Goal: Transaction & Acquisition: Download file/media

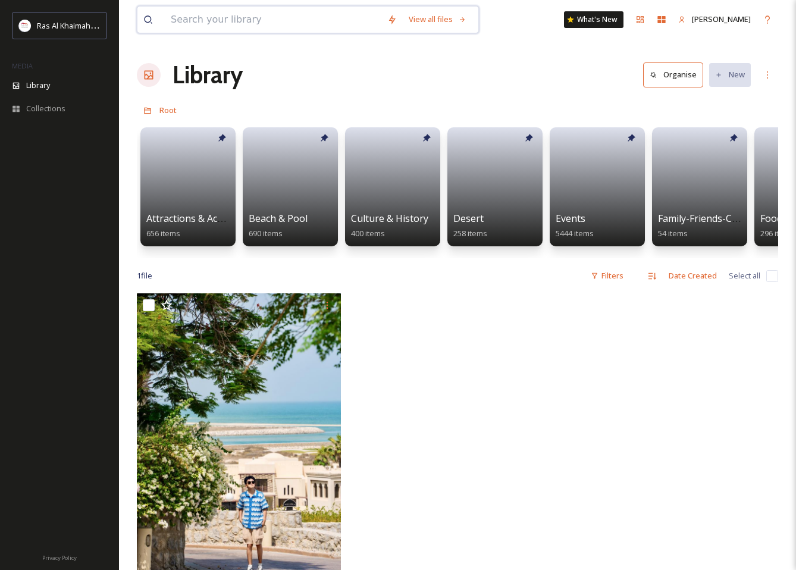
click at [229, 20] on input at bounding box center [273, 20] width 216 height 26
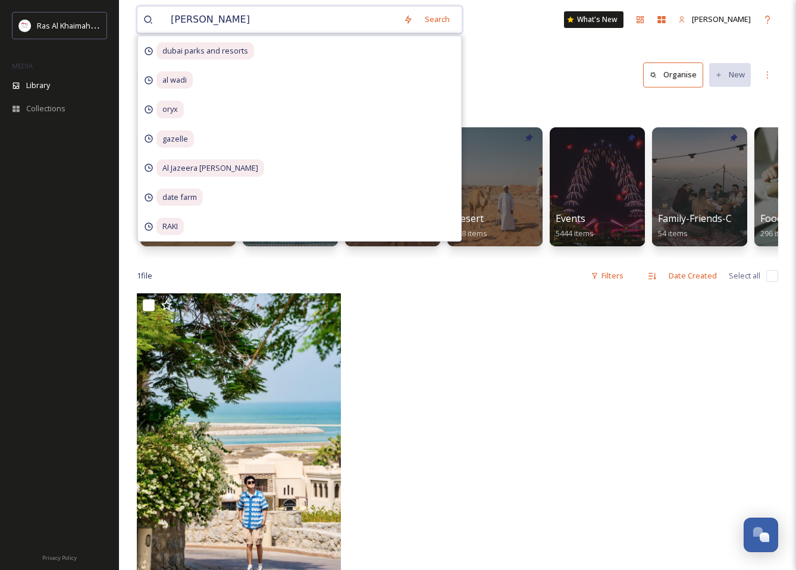
type input "[GEOGRAPHIC_DATA]"
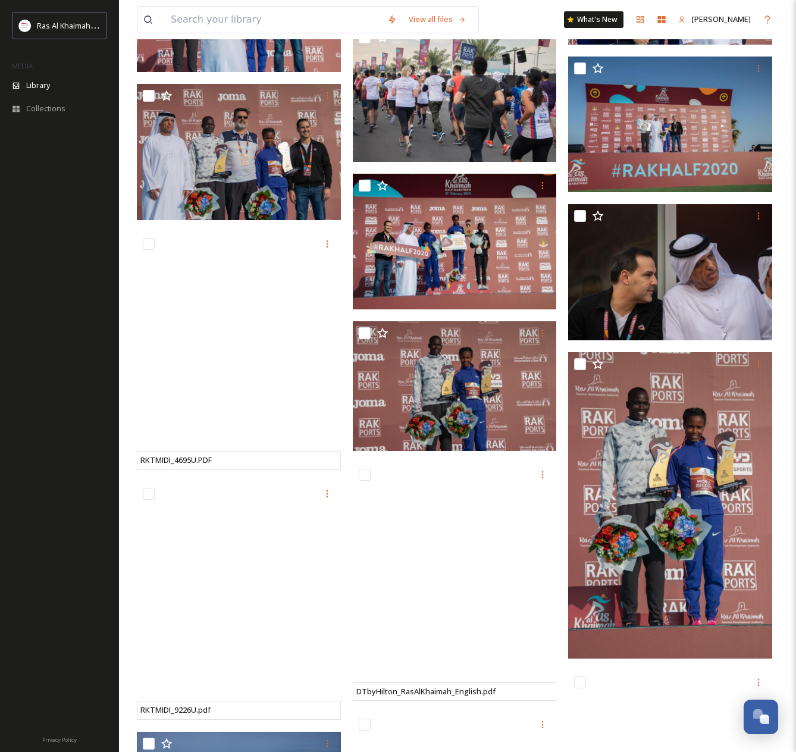
scroll to position [25656, 0]
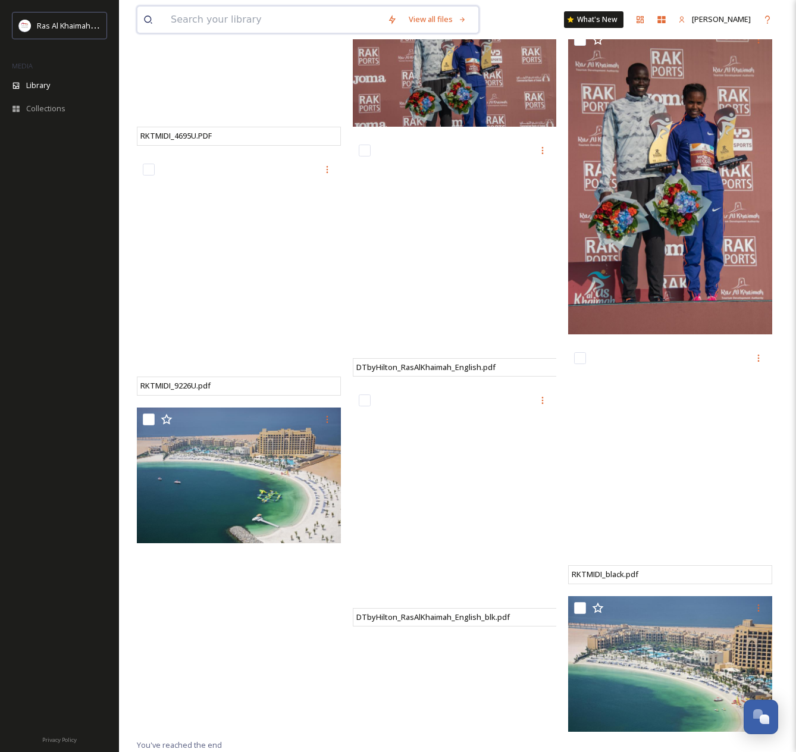
click at [240, 21] on input at bounding box center [273, 20] width 216 height 26
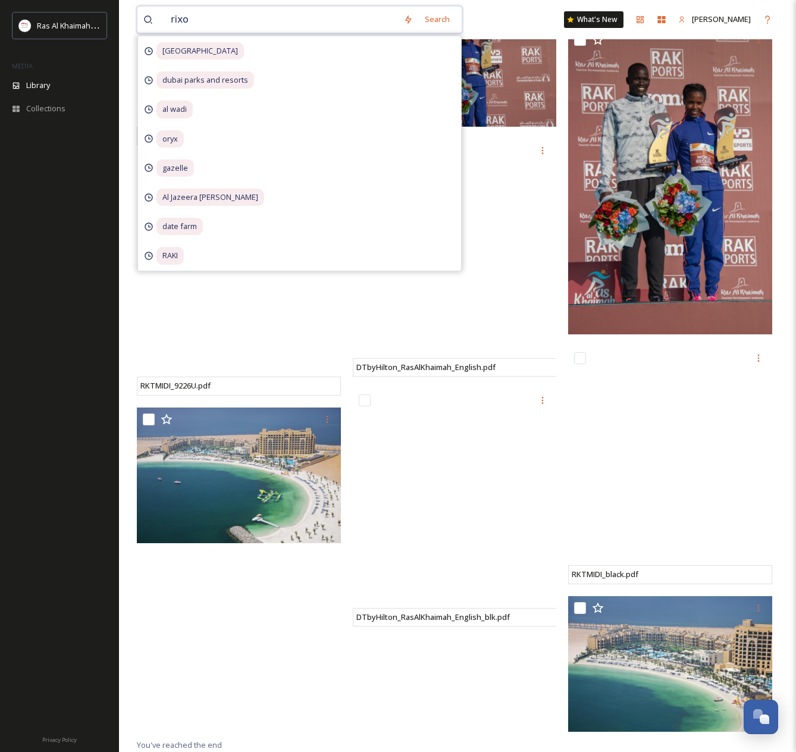
type input "rixos"
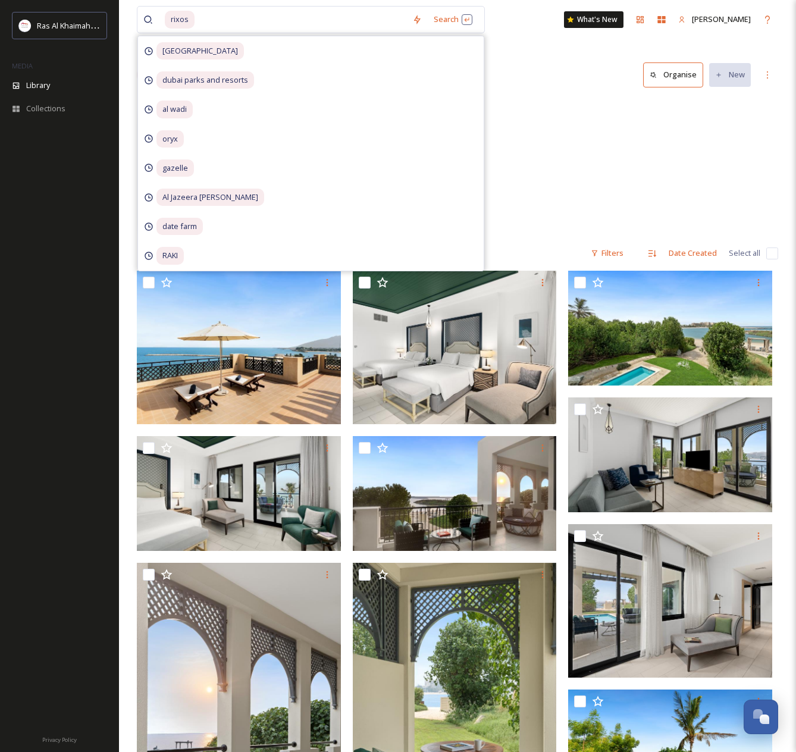
click at [535, 130] on div "Hotels Rixos Al Mairid Ras Al Khaimah 69 items Hotels Rixos Bab [PERSON_NAME] 1…" at bounding box center [457, 167] width 641 height 137
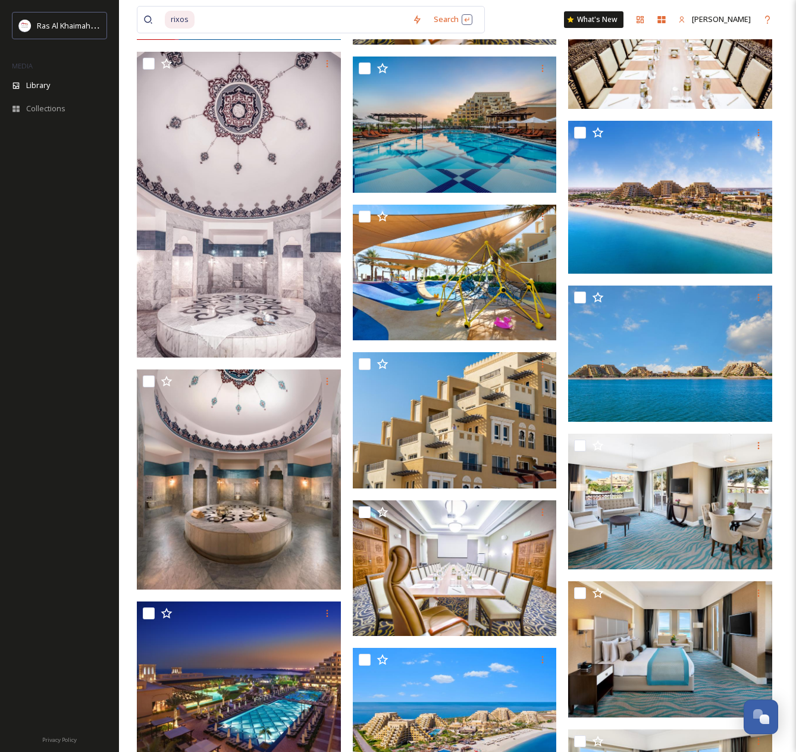
scroll to position [8629, 0]
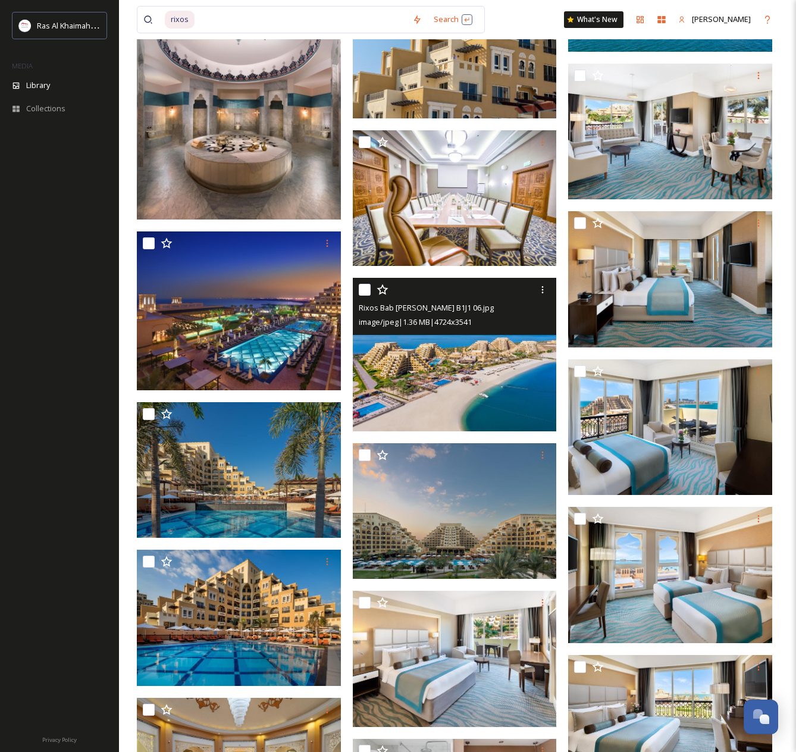
click at [467, 369] on img at bounding box center [455, 354] width 204 height 153
checkbox input "true"
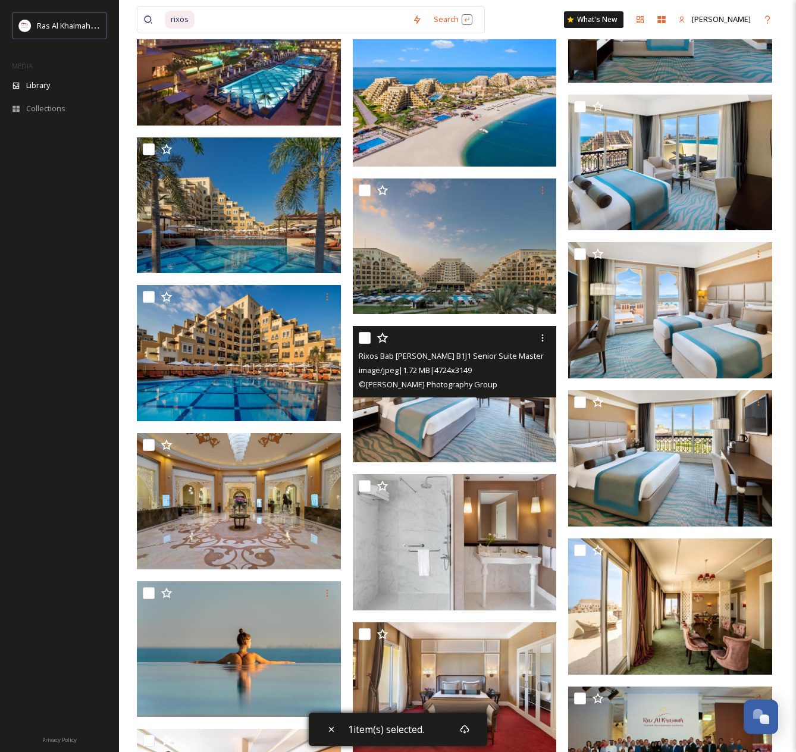
scroll to position [8708, 0]
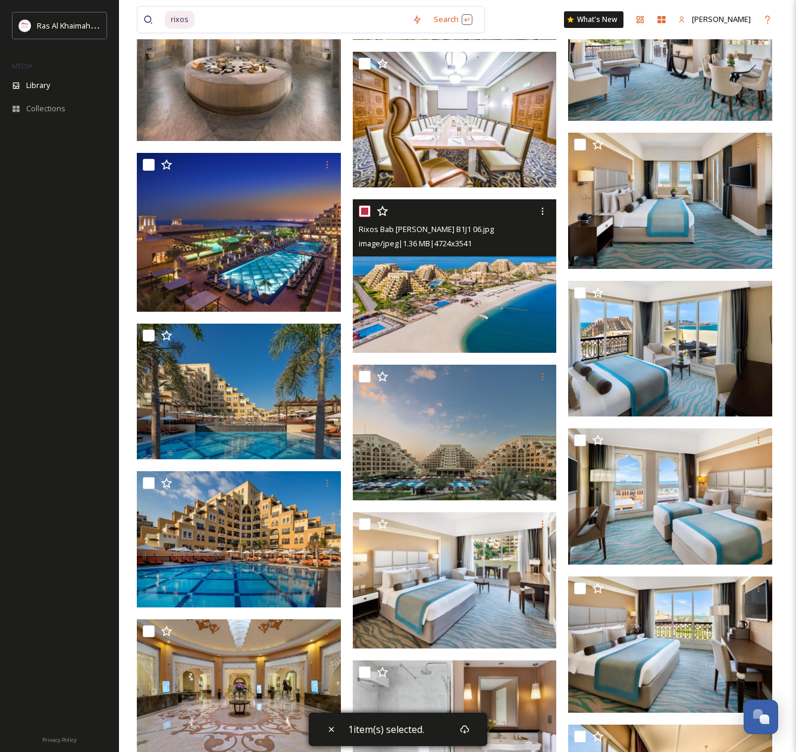
click at [486, 276] on img at bounding box center [455, 275] width 204 height 153
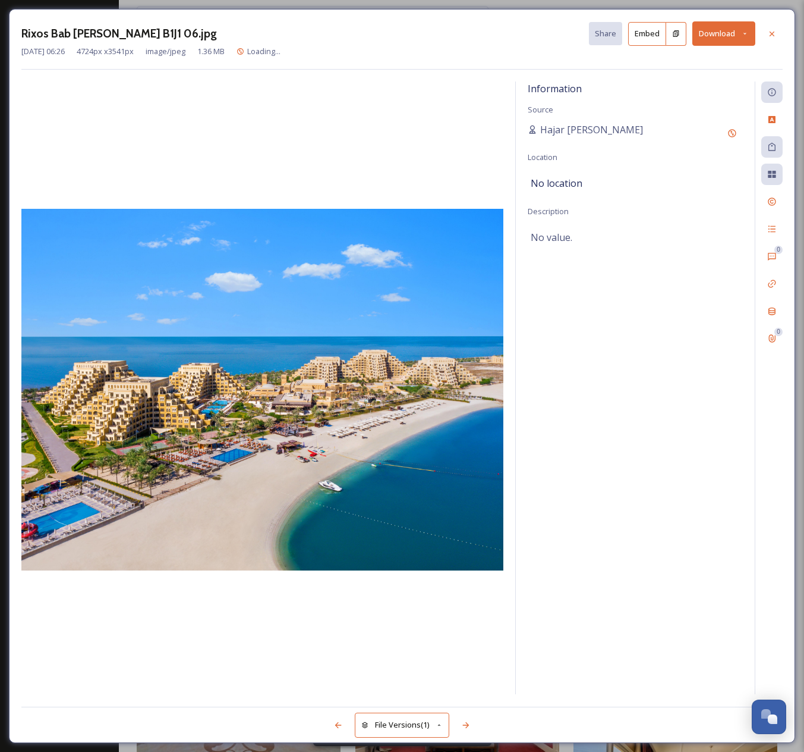
click at [714, 31] on button "Download" at bounding box center [724, 33] width 63 height 24
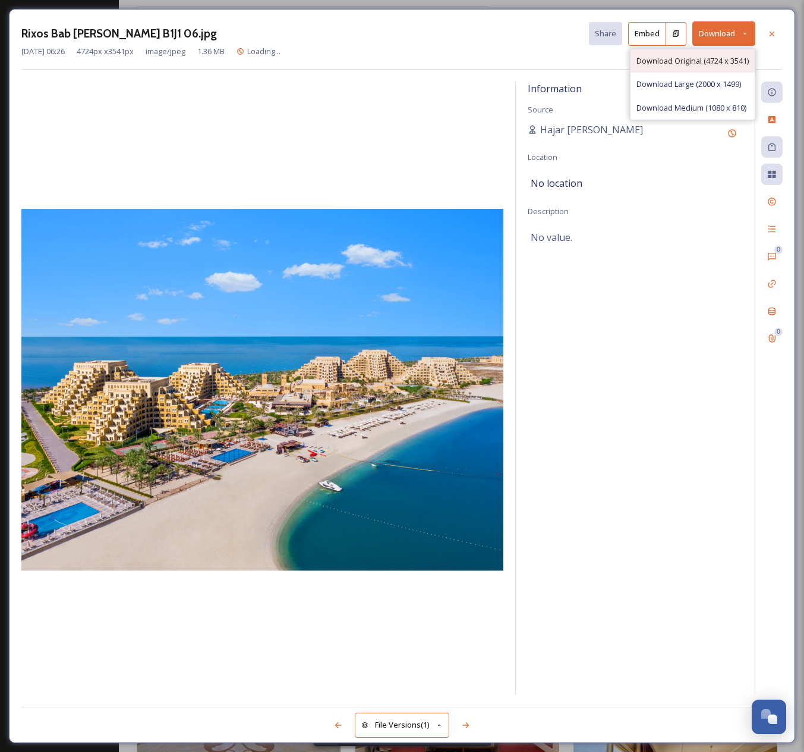
click at [706, 57] on span "Download Original (4724 x 3541)" at bounding box center [693, 60] width 112 height 11
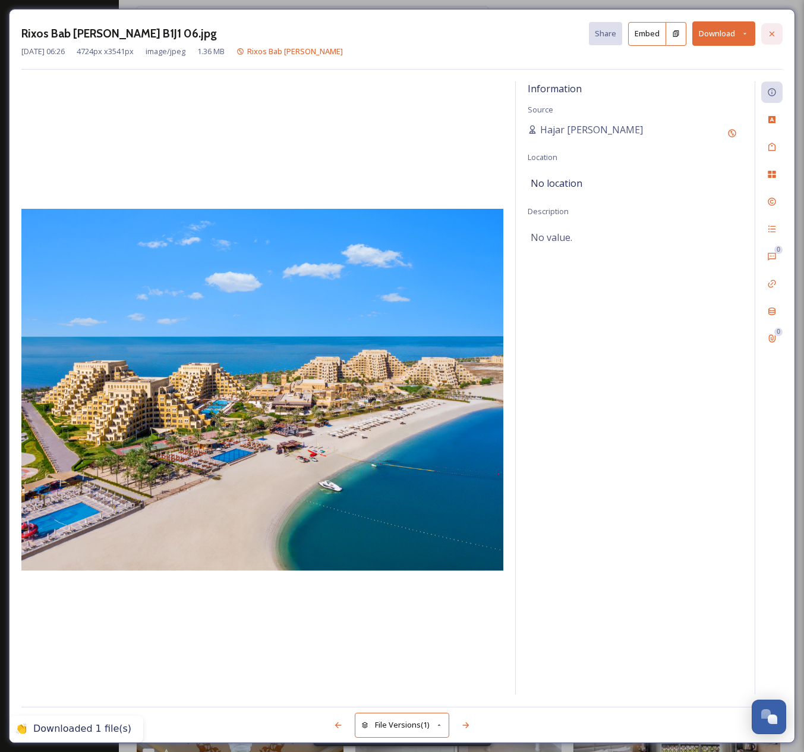
click at [776, 32] on icon at bounding box center [773, 34] width 10 height 10
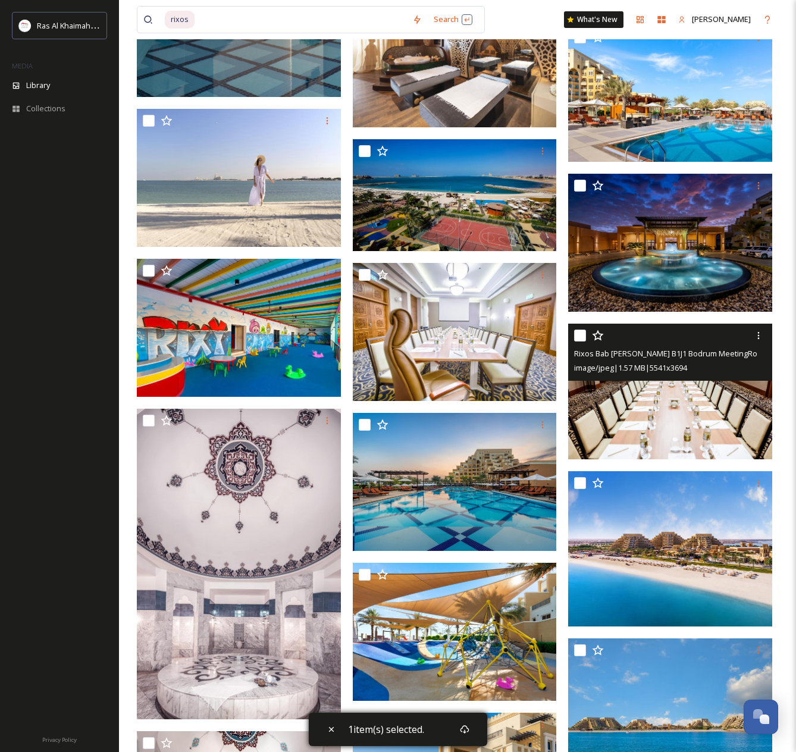
scroll to position [8265, 0]
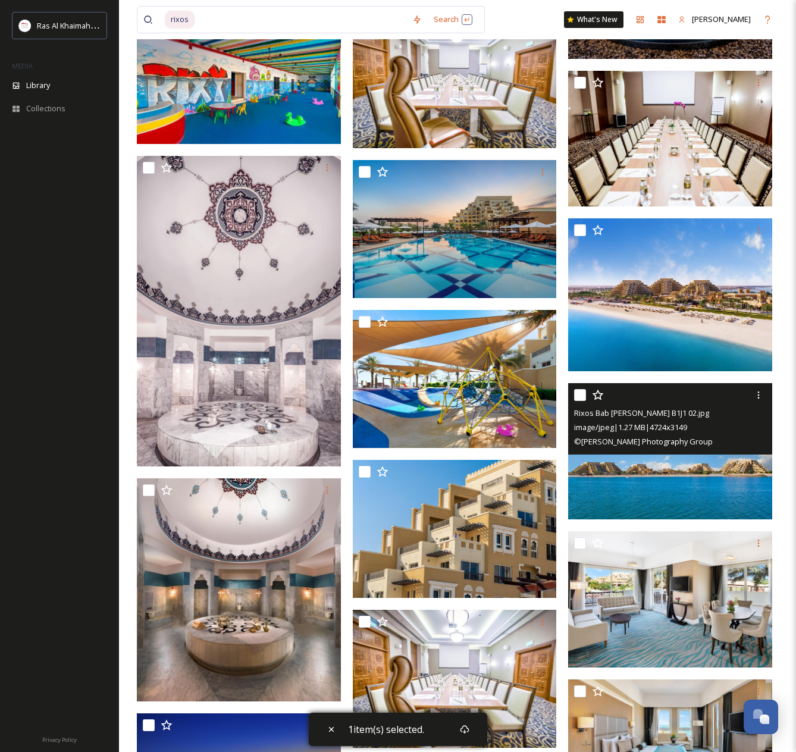
click at [689, 479] on img at bounding box center [670, 451] width 204 height 136
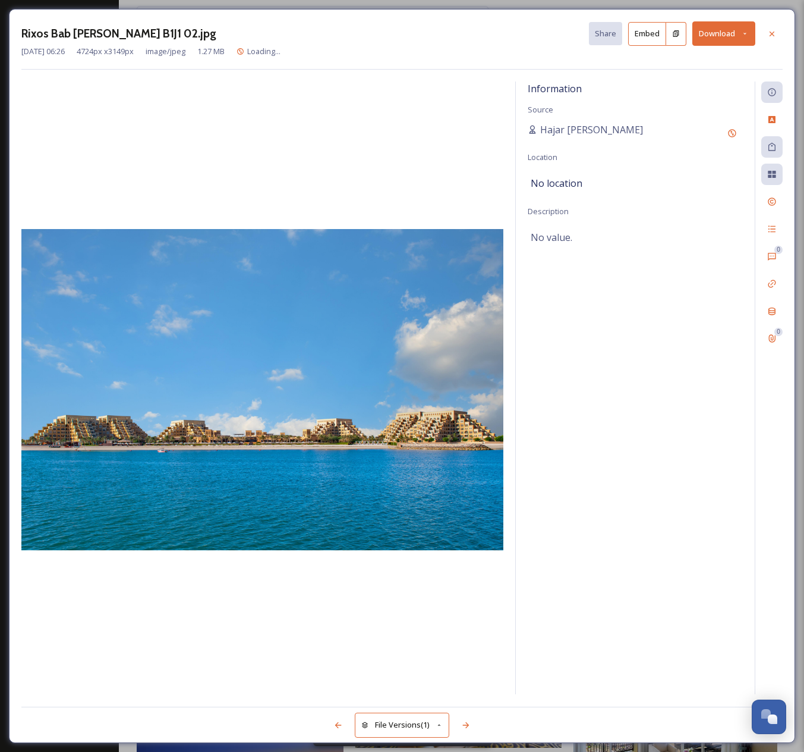
click at [736, 39] on button "Download" at bounding box center [724, 33] width 63 height 24
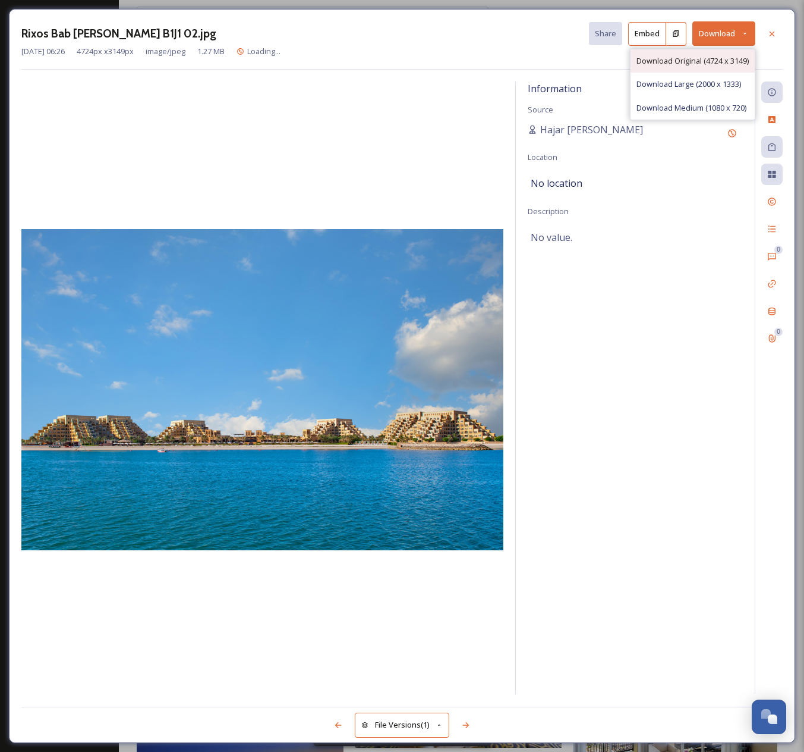
click at [721, 59] on span "Download Original (4724 x 3149)" at bounding box center [693, 60] width 112 height 11
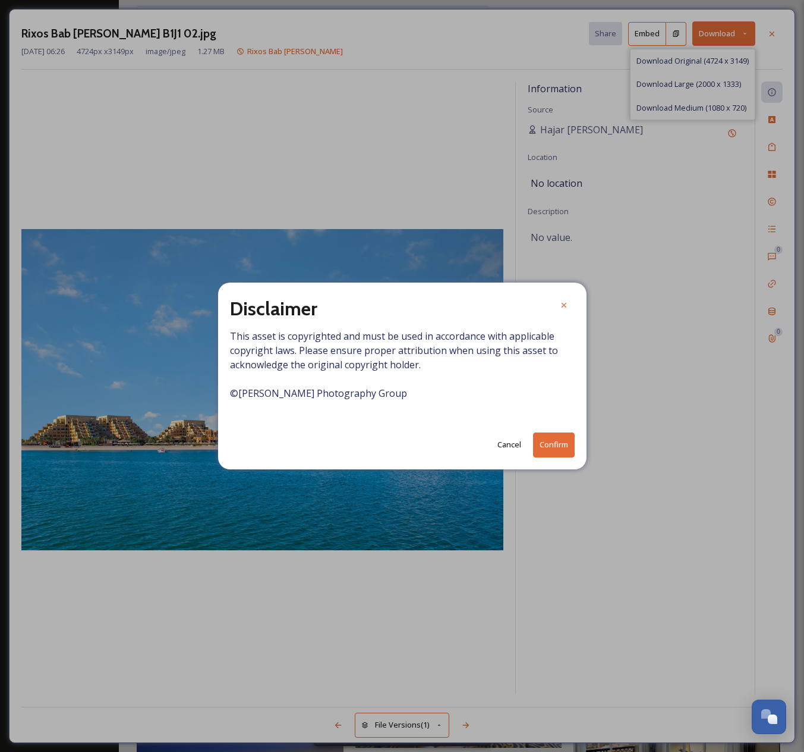
click at [549, 447] on button "Confirm" at bounding box center [554, 444] width 42 height 24
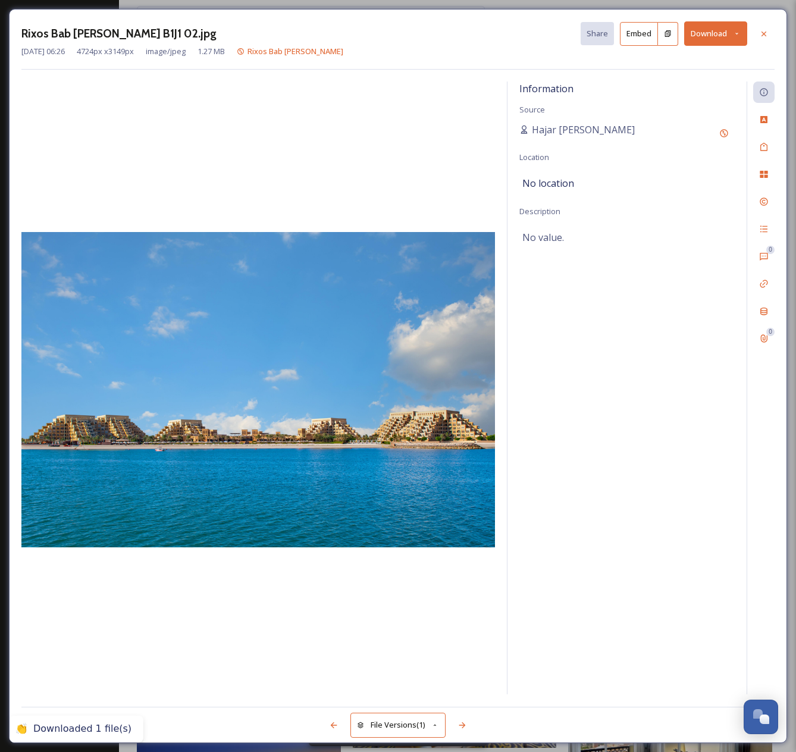
click at [180, 4] on div "Rixos Bab [PERSON_NAME] B1J1 02.jpg Share Embed Download [DATE] 06:26 4724 px x…" at bounding box center [398, 376] width 796 height 752
click at [200, 5] on div "Rixos Bab [PERSON_NAME] B1J1 02.jpg Share Embed Download [DATE] 06:26 4724 px x…" at bounding box center [398, 376] width 796 height 752
click at [761, 31] on icon at bounding box center [763, 33] width 5 height 5
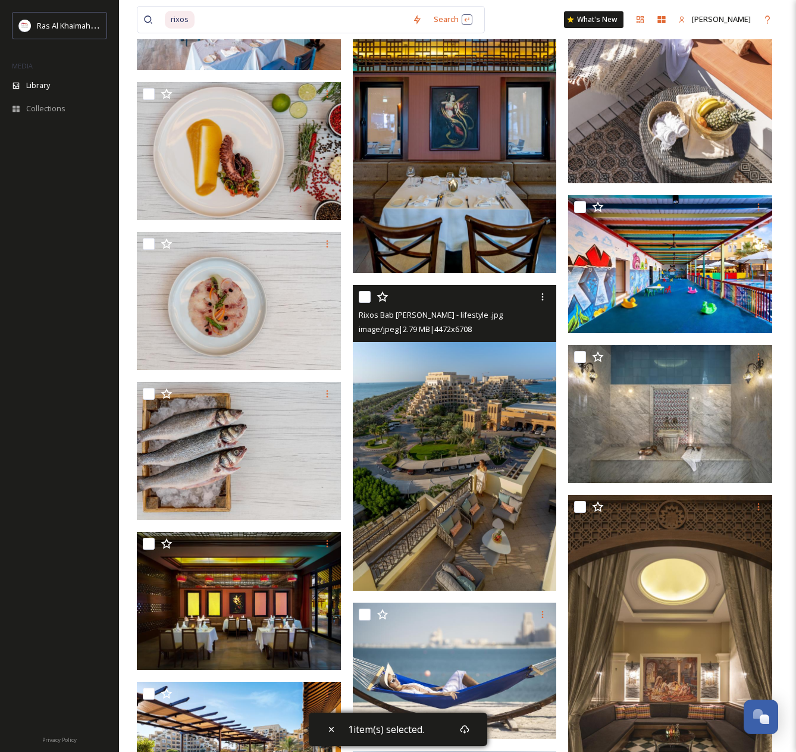
scroll to position [6109, 0]
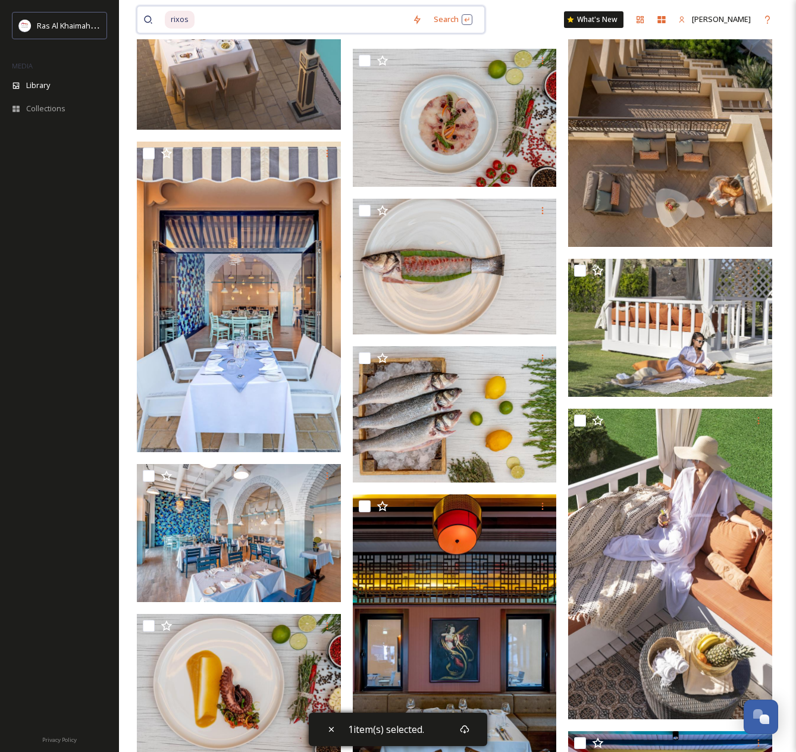
click at [216, 24] on input at bounding box center [301, 20] width 210 height 26
type input "r"
type input "faisal"
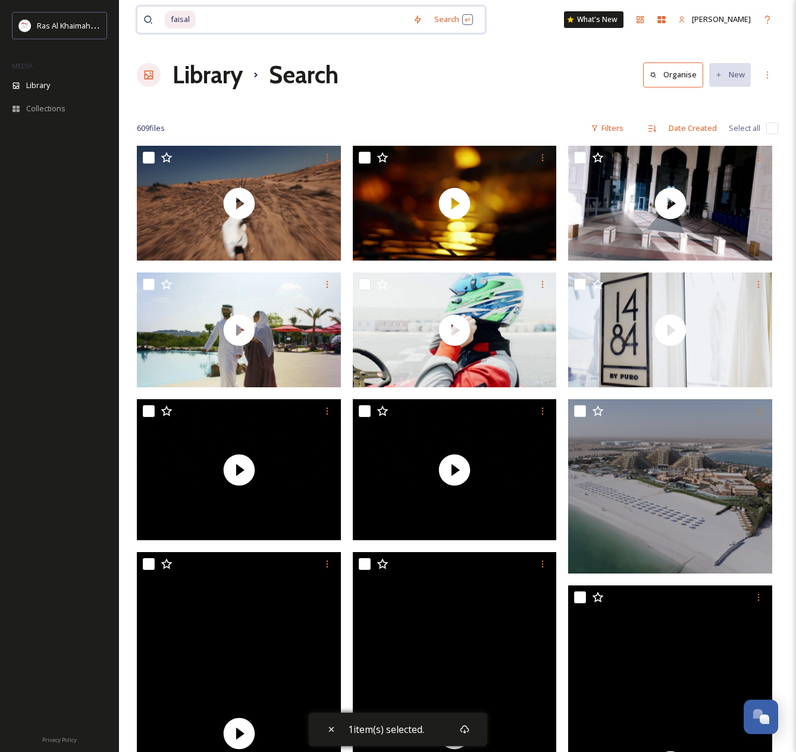
click at [206, 29] on input at bounding box center [302, 20] width 210 height 26
type input "f"
type input "[GEOGRAPHIC_DATA]"
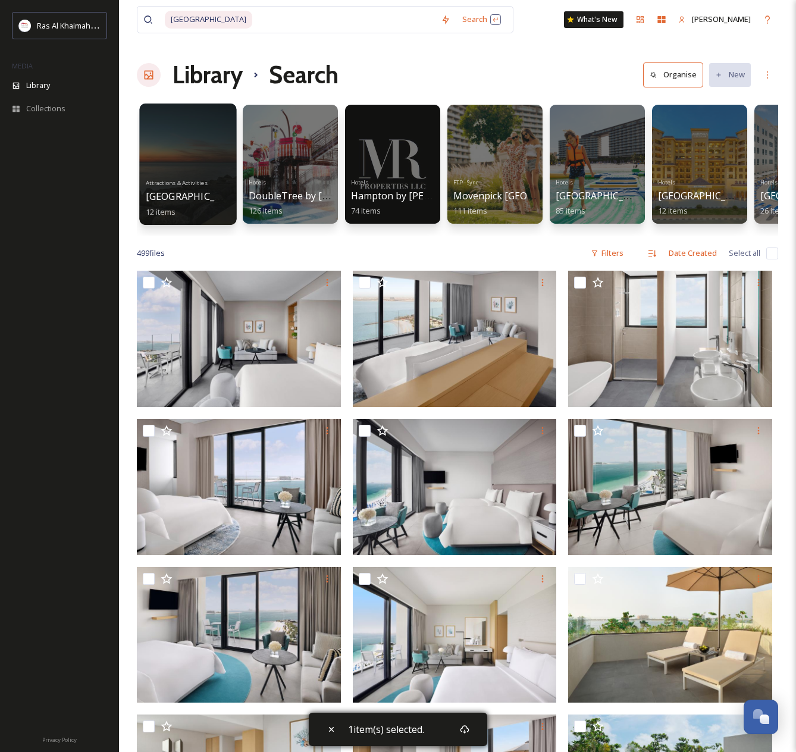
click at [172, 155] on div at bounding box center [187, 163] width 97 height 121
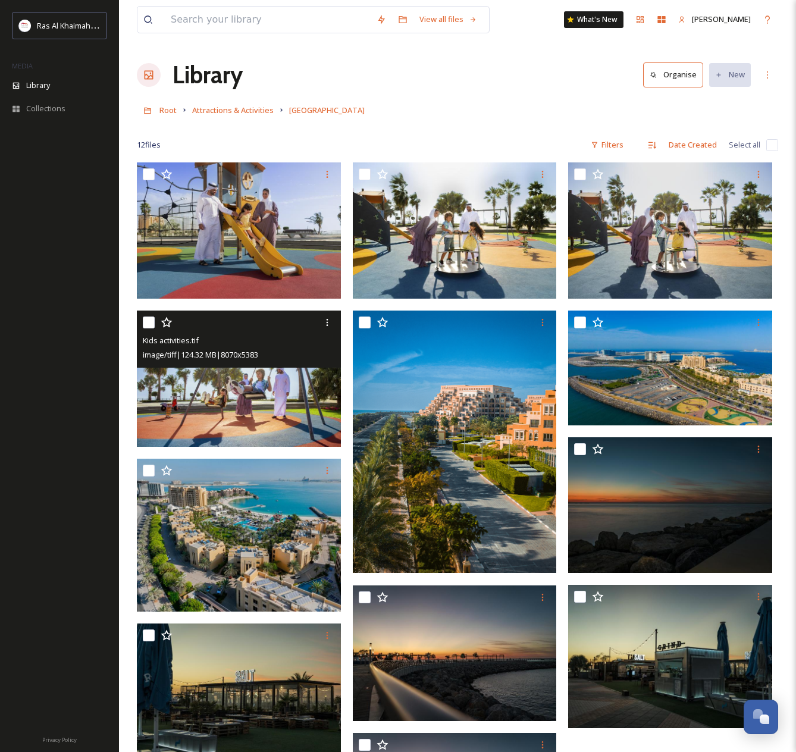
scroll to position [162, 0]
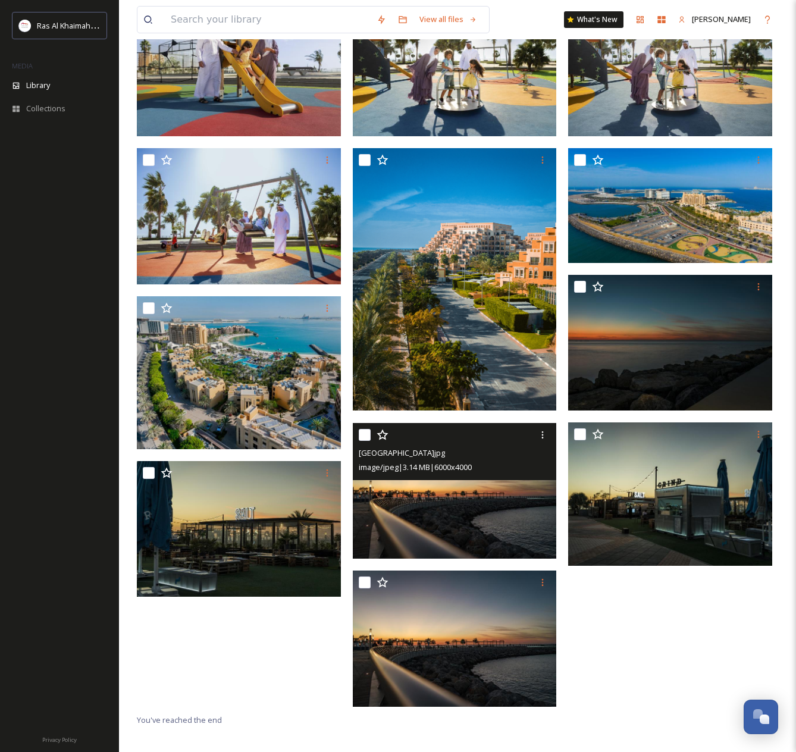
click at [450, 482] on img at bounding box center [455, 490] width 204 height 136
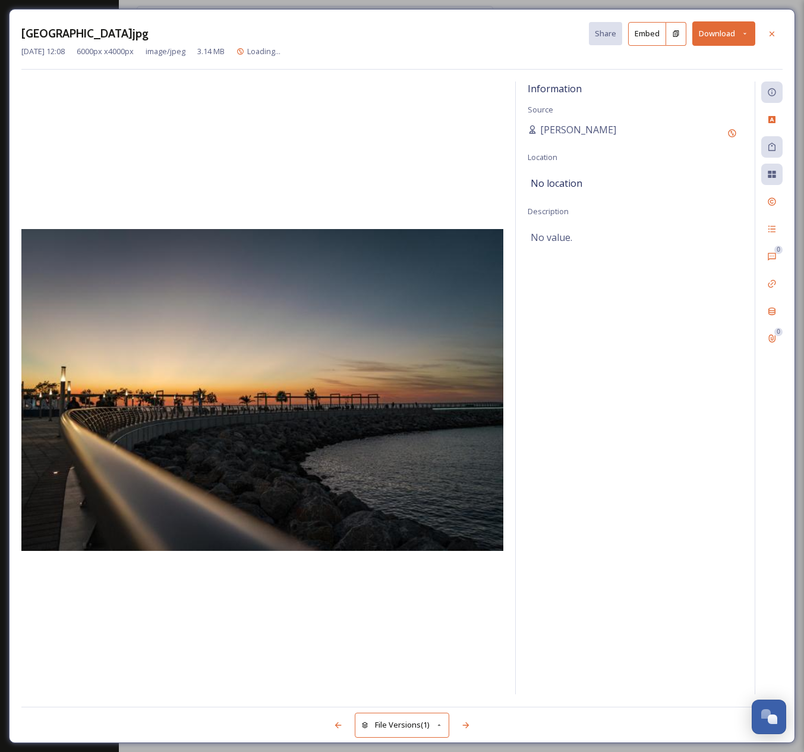
click at [722, 22] on button "Download" at bounding box center [724, 33] width 63 height 24
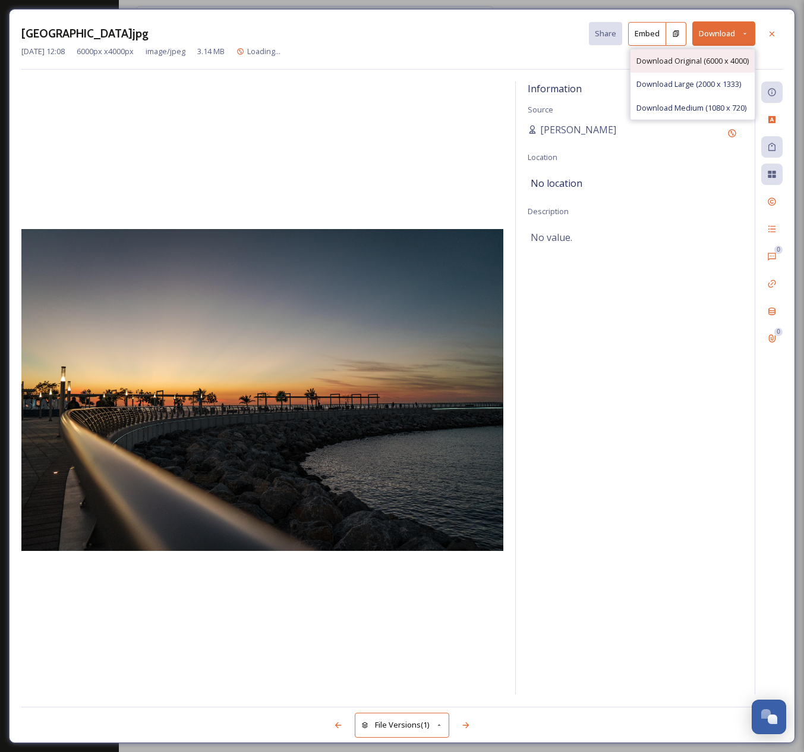
click at [711, 55] on span "Download Original (6000 x 4000)" at bounding box center [693, 60] width 112 height 11
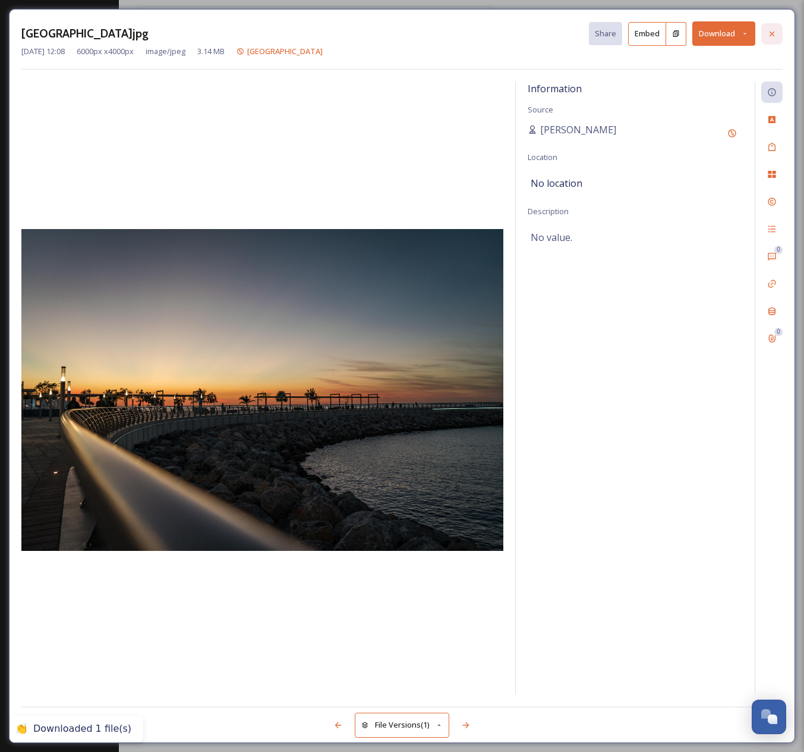
click at [772, 35] on icon at bounding box center [773, 34] width 10 height 10
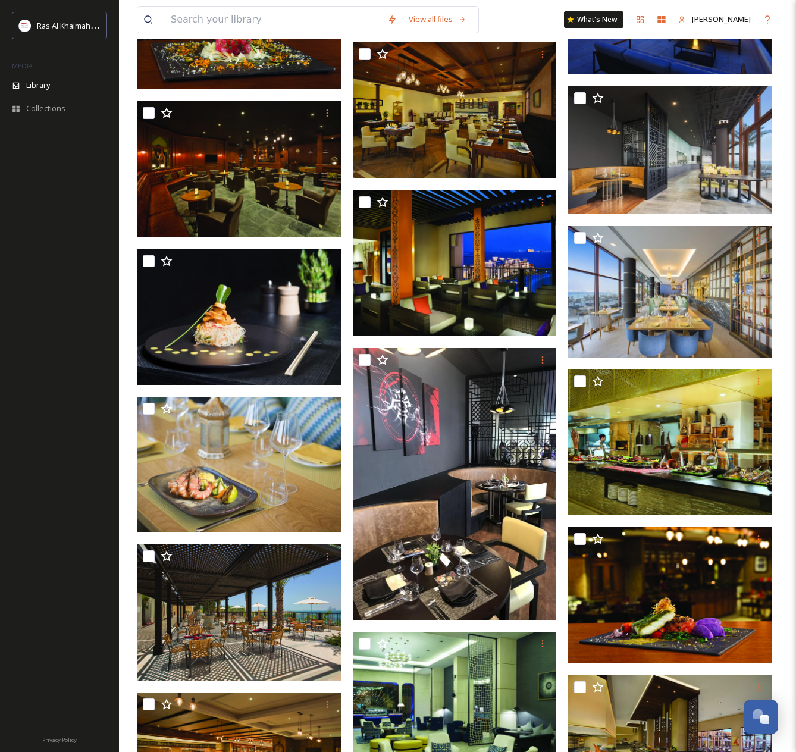
scroll to position [17836, 0]
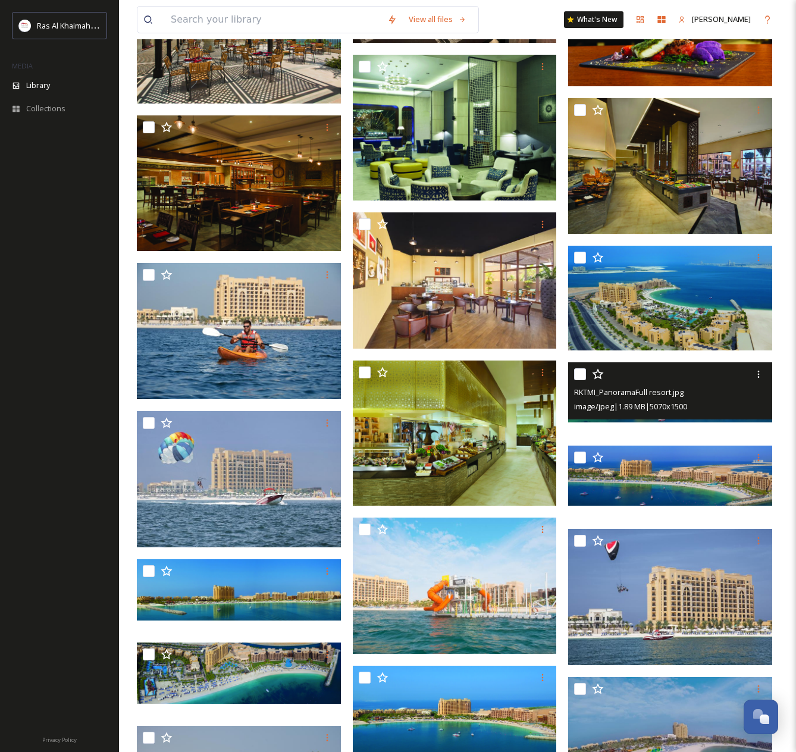
click at [674, 380] on div at bounding box center [671, 373] width 195 height 21
click at [686, 385] on div at bounding box center [671, 373] width 195 height 21
click at [652, 395] on div "RKTMI_PanoramaFull resort.jpg" at bounding box center [671, 392] width 195 height 14
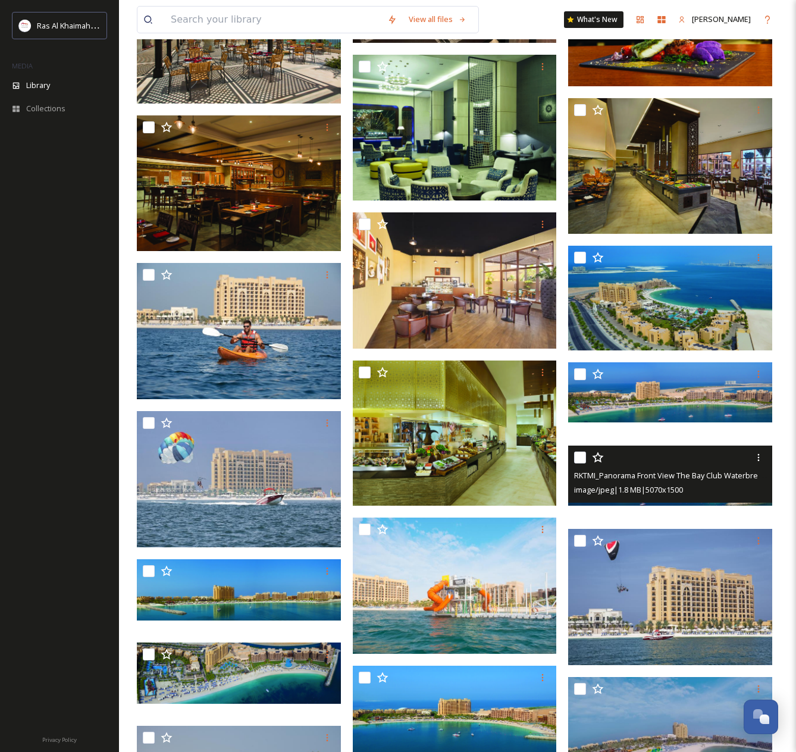
click at [658, 480] on span "RKTMI_Panorama Front View The Bay Club Waterbreaker.jpg" at bounding box center [680, 474] width 212 height 11
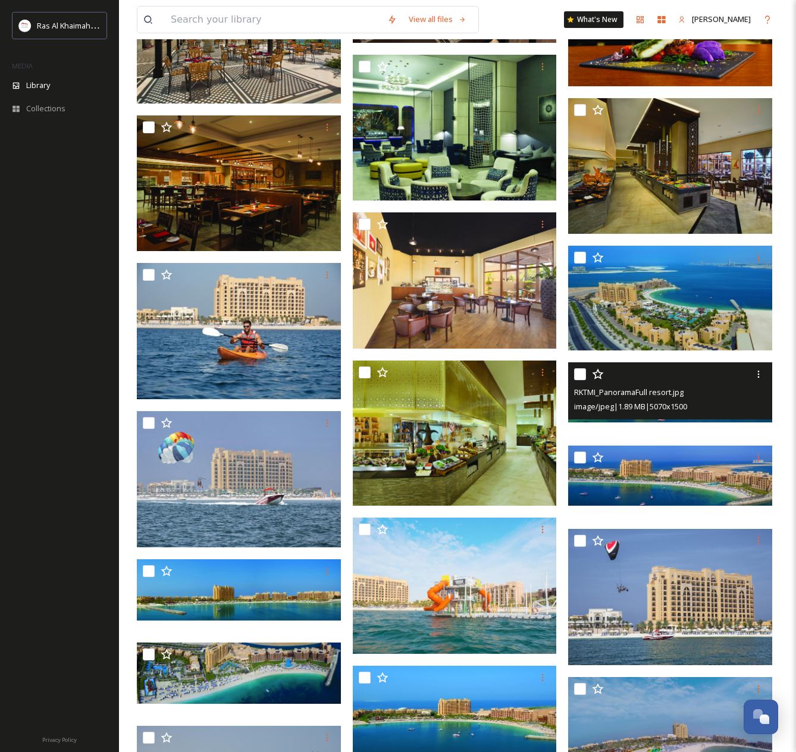
click at [679, 378] on div at bounding box center [671, 373] width 195 height 21
click at [757, 379] on icon at bounding box center [758, 374] width 10 height 10
click at [749, 406] on span "View File" at bounding box center [741, 399] width 31 height 11
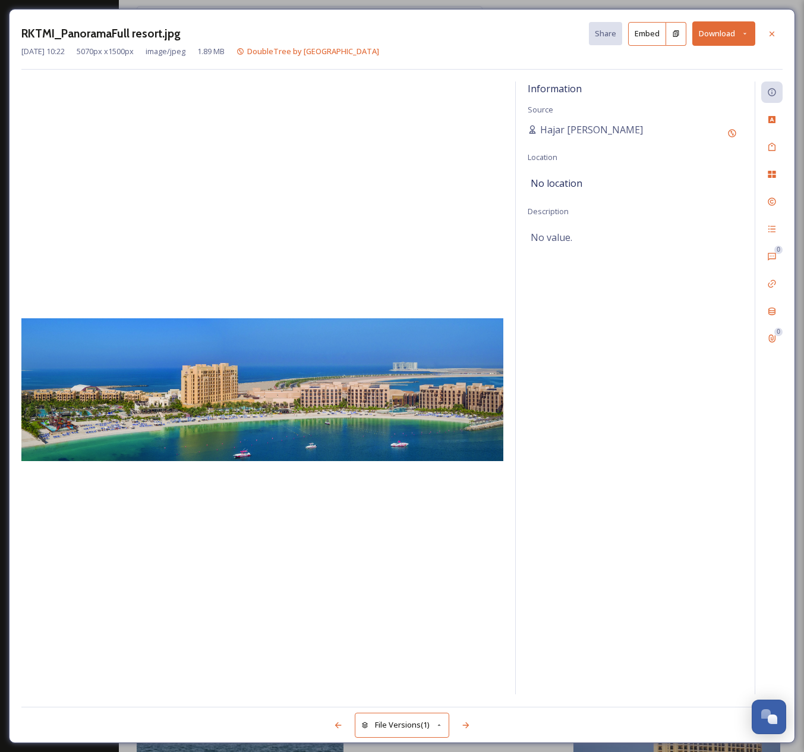
click at [734, 32] on button "Download" at bounding box center [724, 33] width 63 height 24
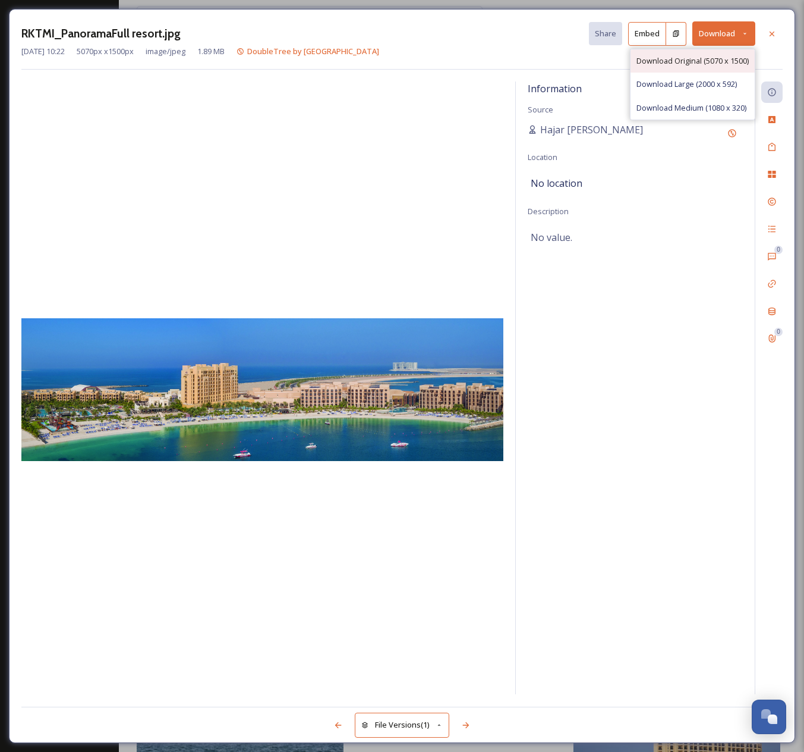
click at [727, 58] on span "Download Original (5070 x 1500)" at bounding box center [693, 60] width 112 height 11
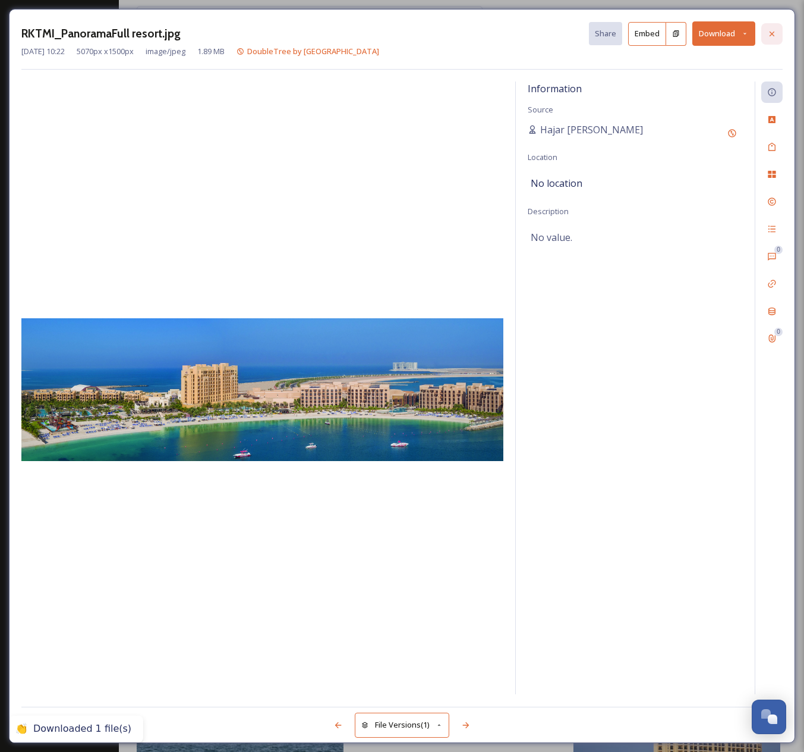
click at [772, 33] on icon at bounding box center [772, 33] width 5 height 5
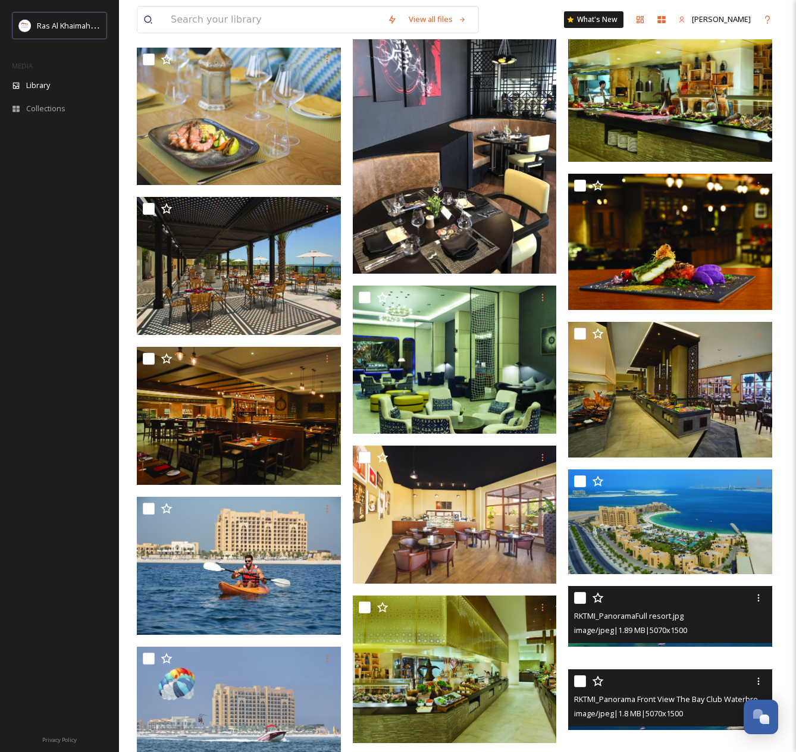
scroll to position [18180, 0]
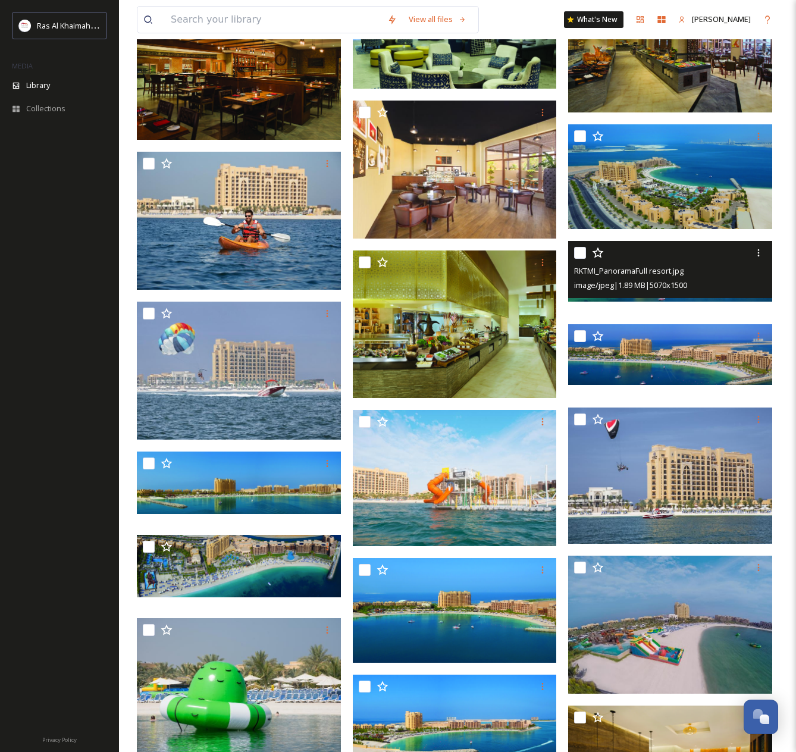
click at [751, 256] on div at bounding box center [757, 252] width 21 height 21
click at [755, 257] on icon at bounding box center [758, 253] width 10 height 10
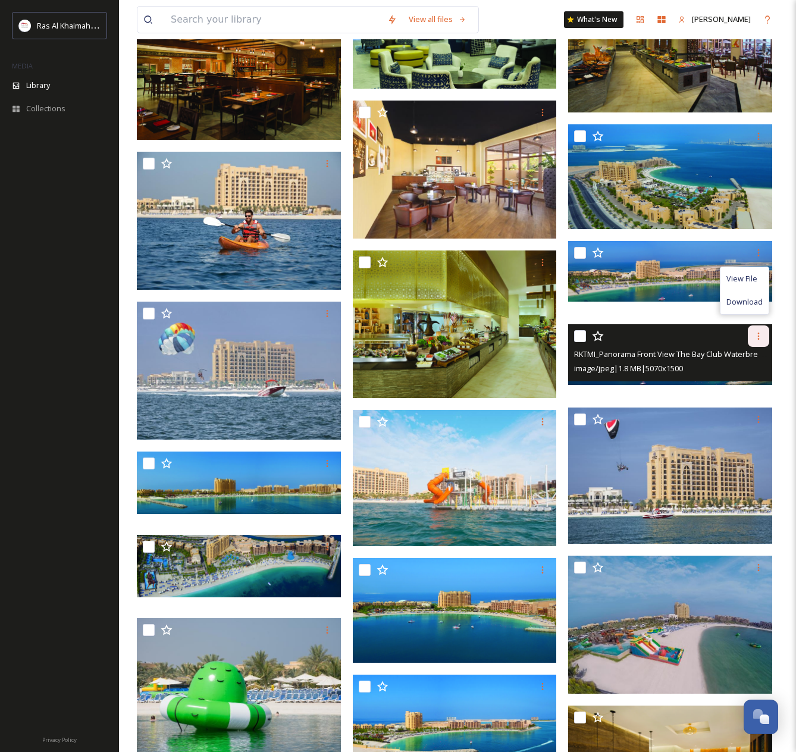
click at [755, 341] on icon at bounding box center [758, 336] width 10 height 10
click at [739, 367] on span "View File" at bounding box center [741, 361] width 31 height 11
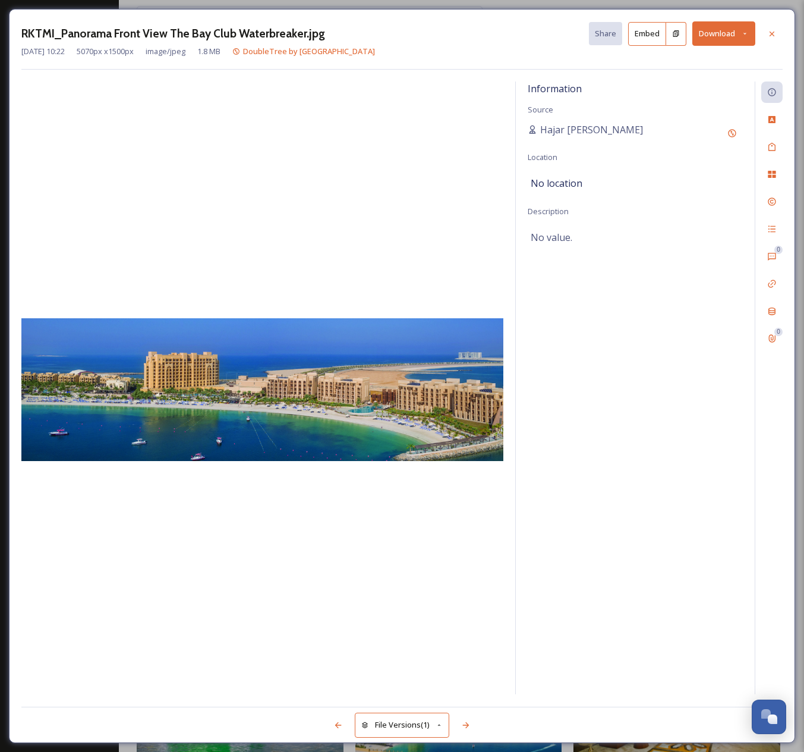
click at [731, 36] on button "Download" at bounding box center [724, 33] width 63 height 24
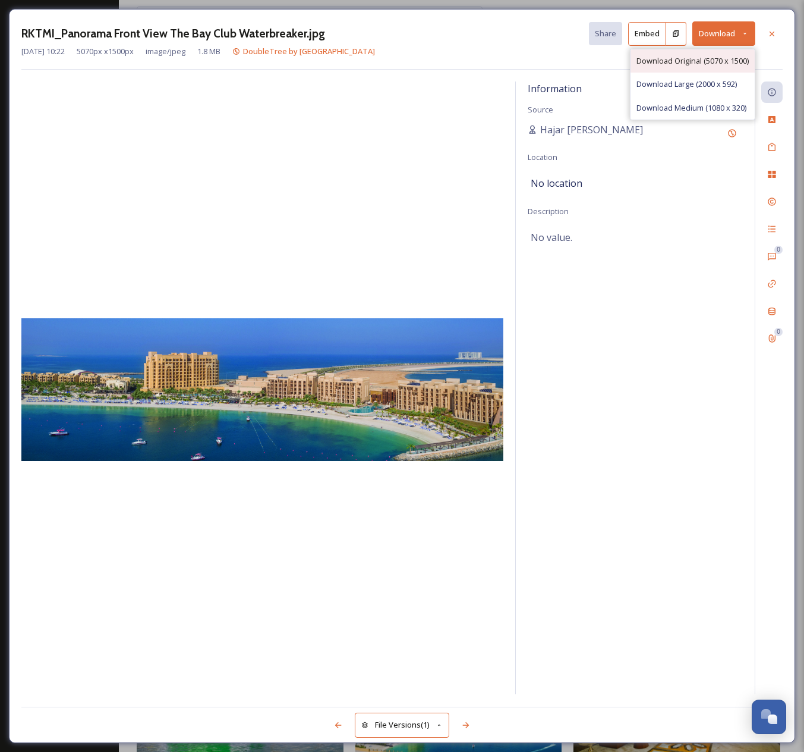
click at [722, 51] on div "Download Original (5070 x 1500)" at bounding box center [693, 60] width 124 height 23
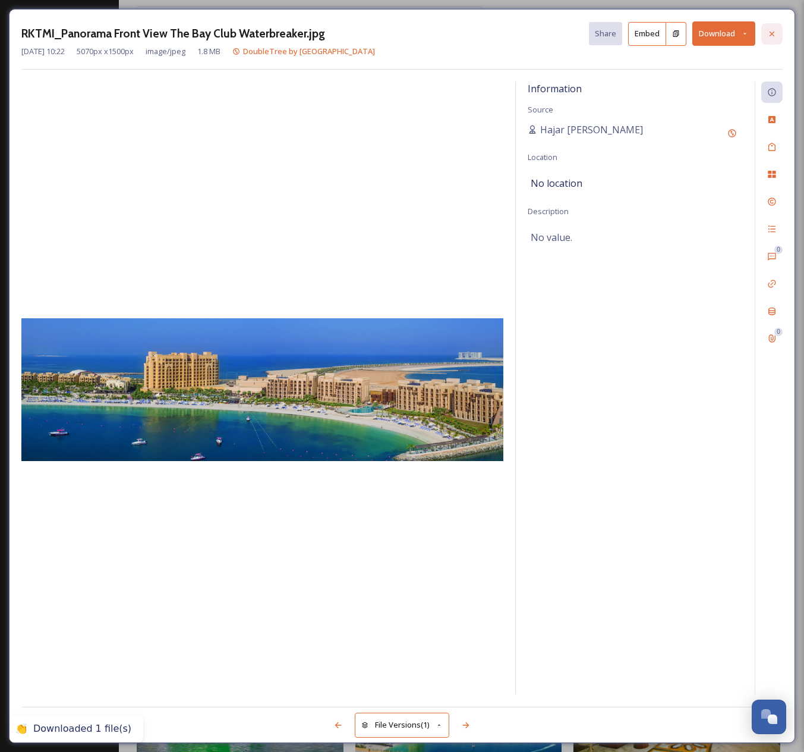
click at [775, 35] on icon at bounding box center [773, 34] width 10 height 10
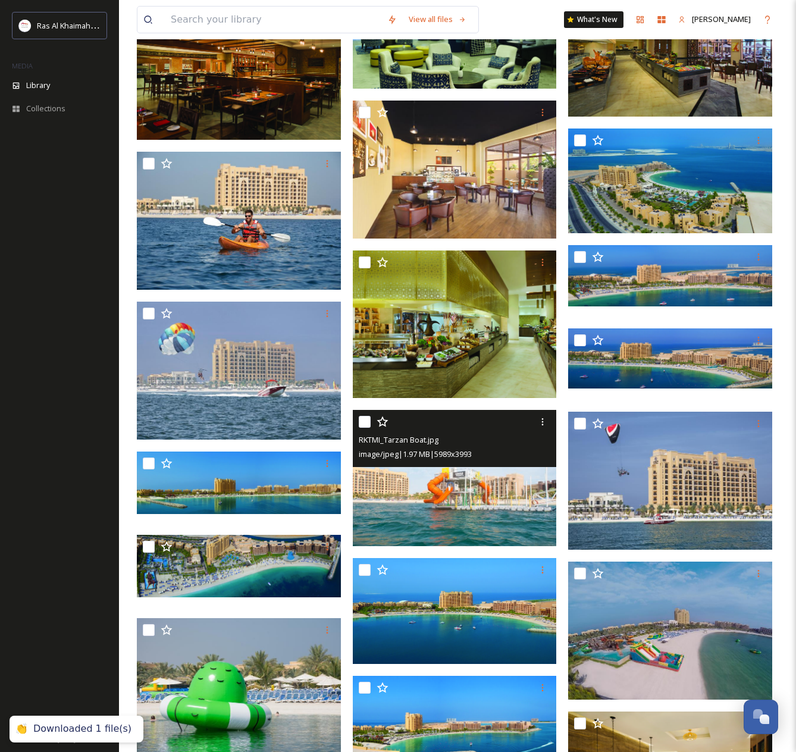
scroll to position [18531, 0]
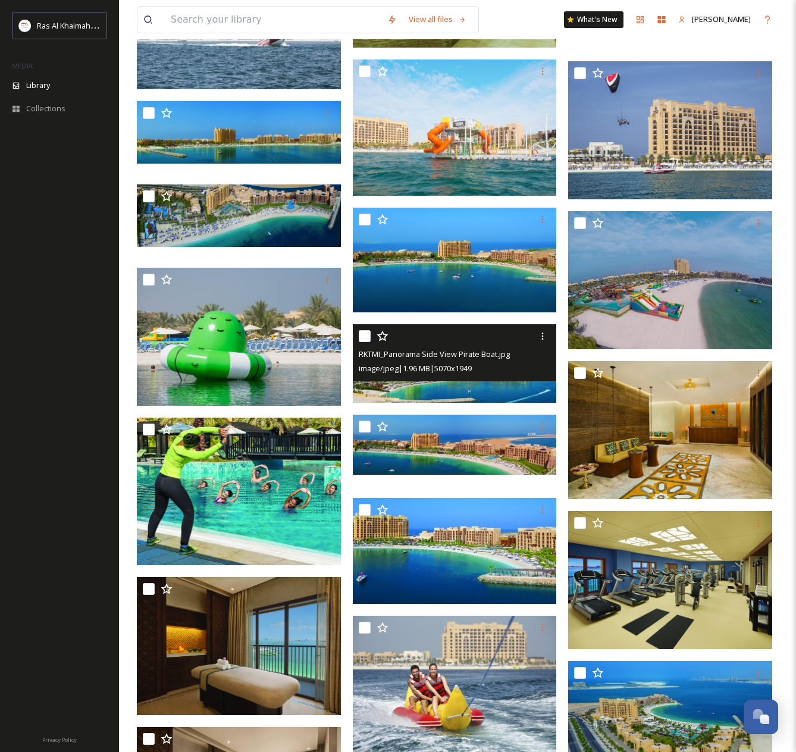
click at [500, 395] on img at bounding box center [455, 363] width 204 height 78
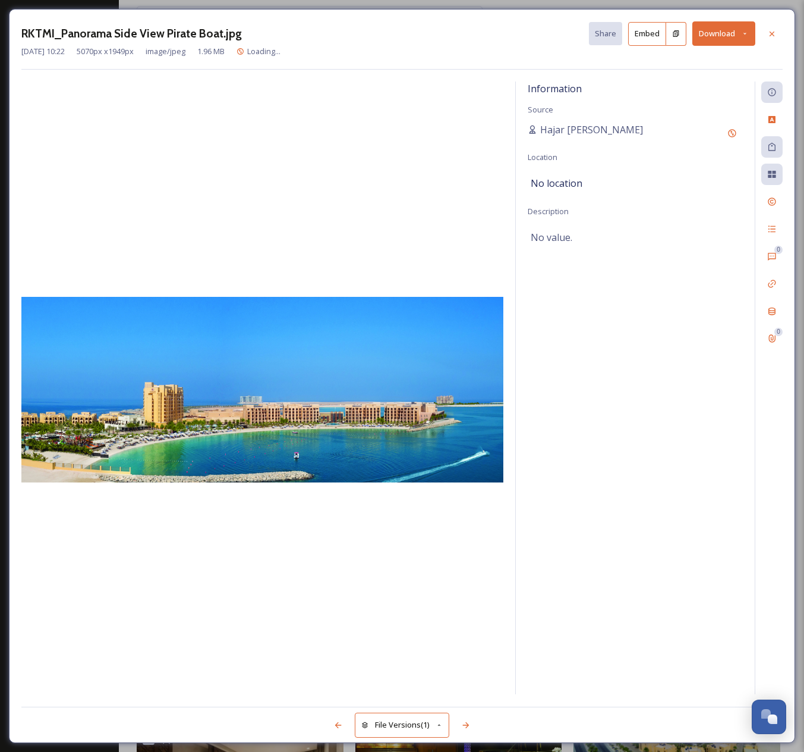
click at [719, 34] on button "Download" at bounding box center [724, 33] width 63 height 24
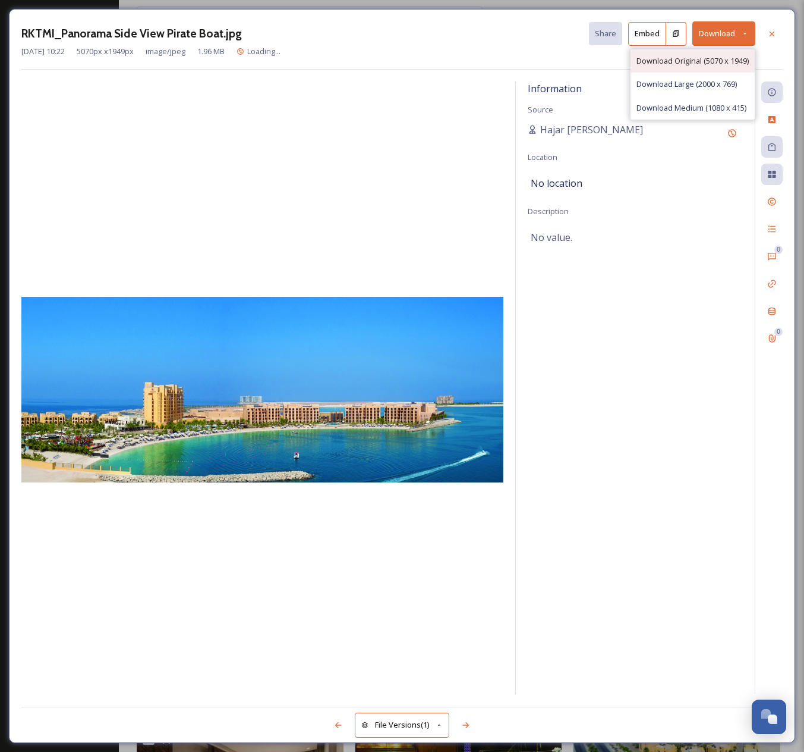
click at [716, 58] on span "Download Original (5070 x 1949)" at bounding box center [693, 60] width 112 height 11
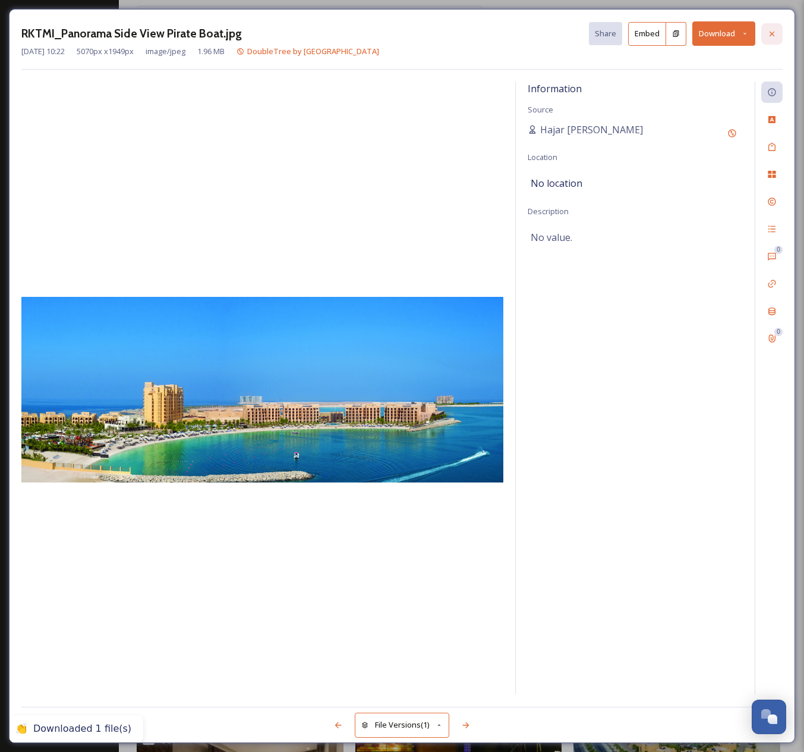
click at [774, 34] on icon at bounding box center [772, 33] width 5 height 5
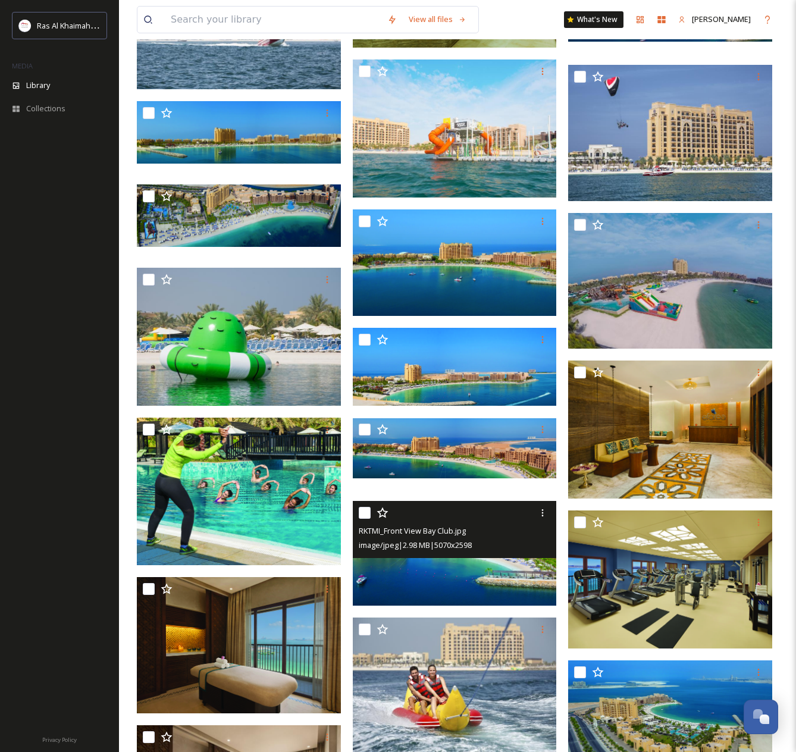
click at [458, 569] on img at bounding box center [455, 553] width 204 height 105
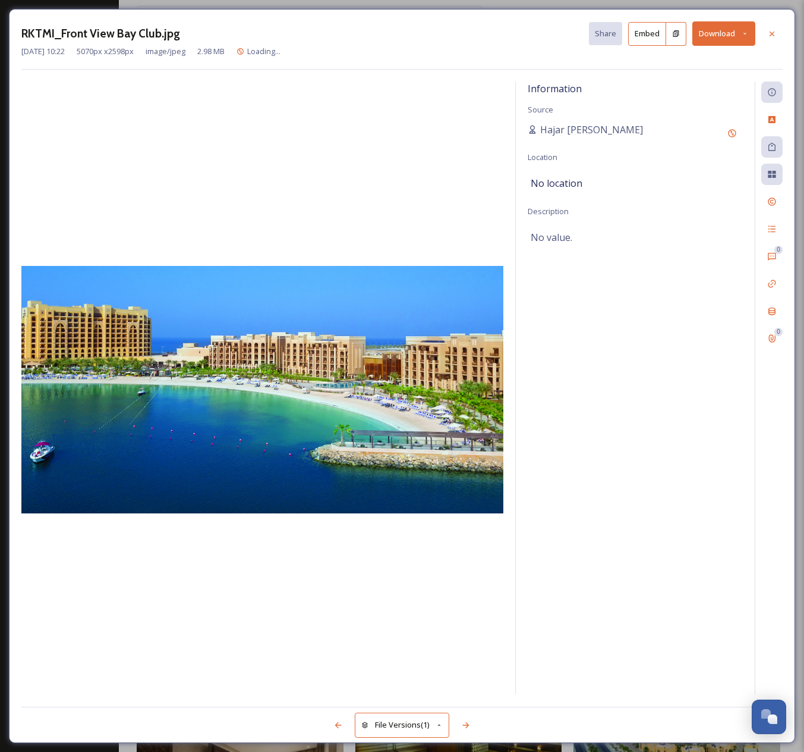
click at [742, 34] on icon at bounding box center [745, 34] width 8 height 8
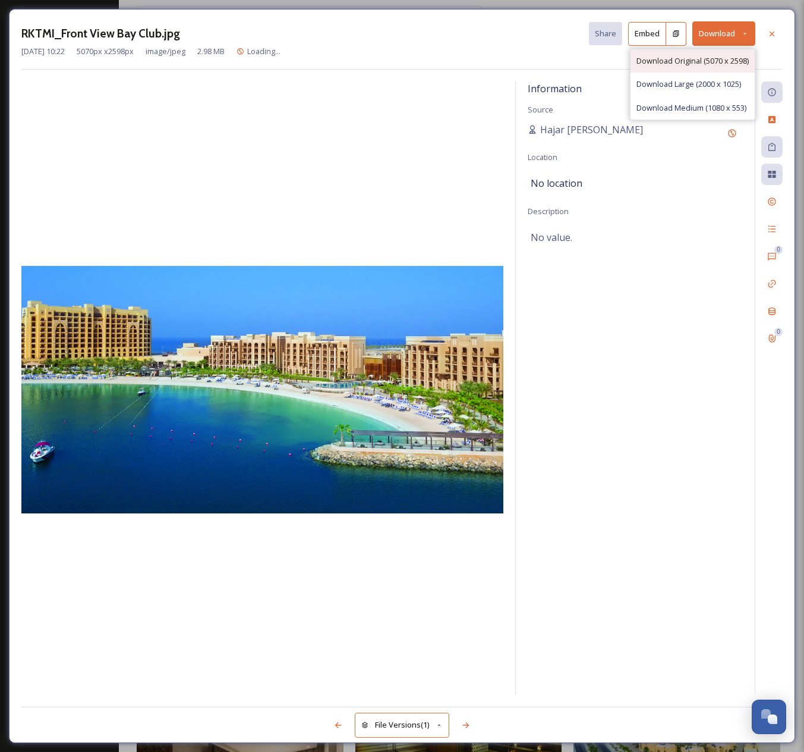
click at [718, 60] on span "Download Original (5070 x 2598)" at bounding box center [693, 60] width 112 height 11
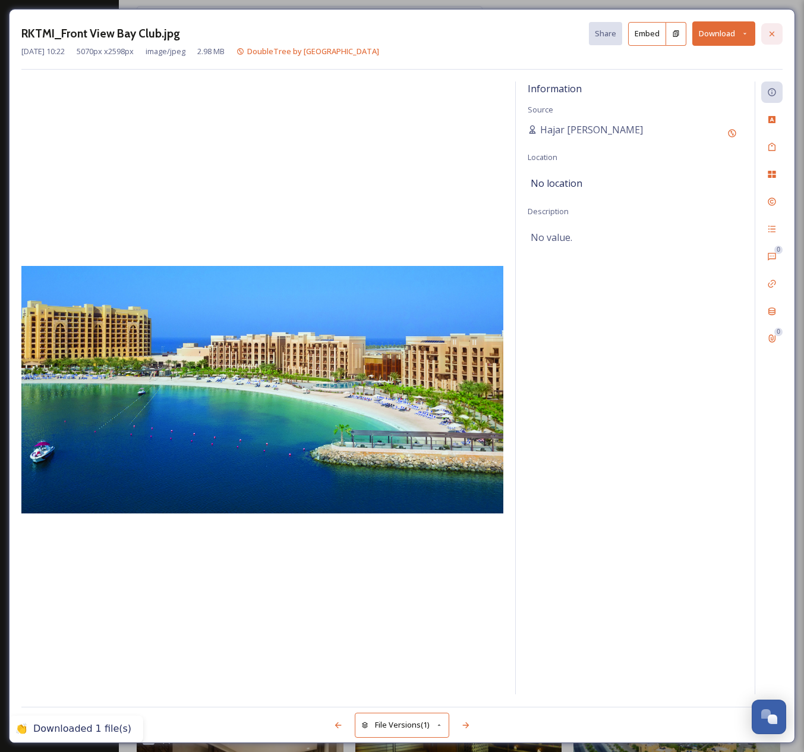
click at [772, 30] on icon at bounding box center [773, 34] width 10 height 10
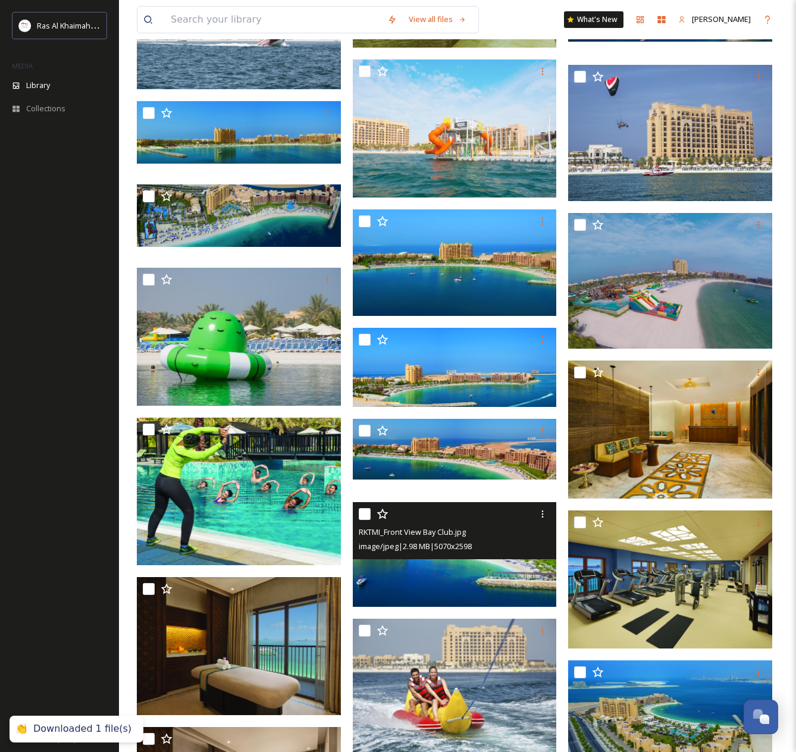
scroll to position [18974, 0]
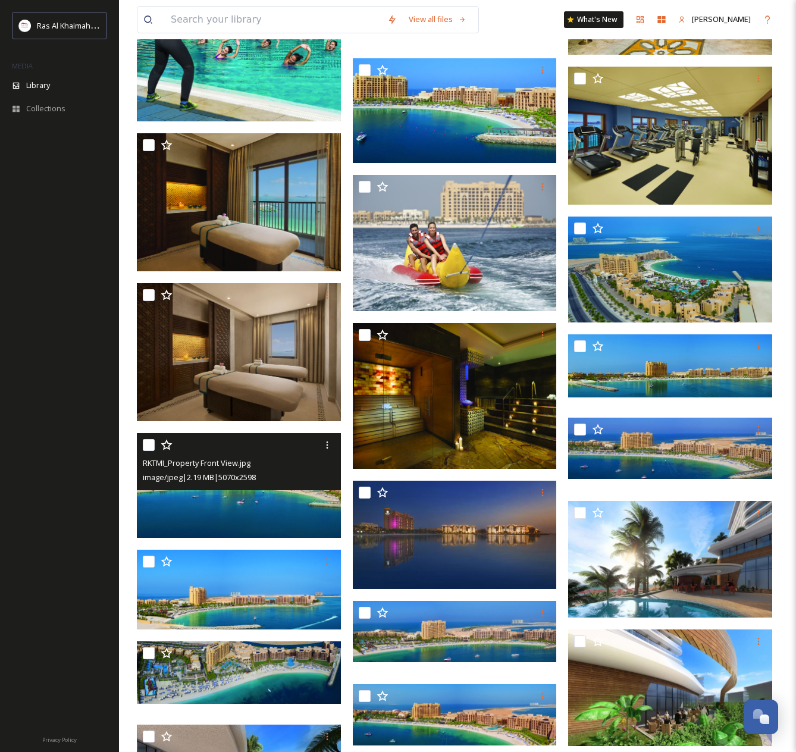
click at [281, 511] on img at bounding box center [239, 485] width 204 height 105
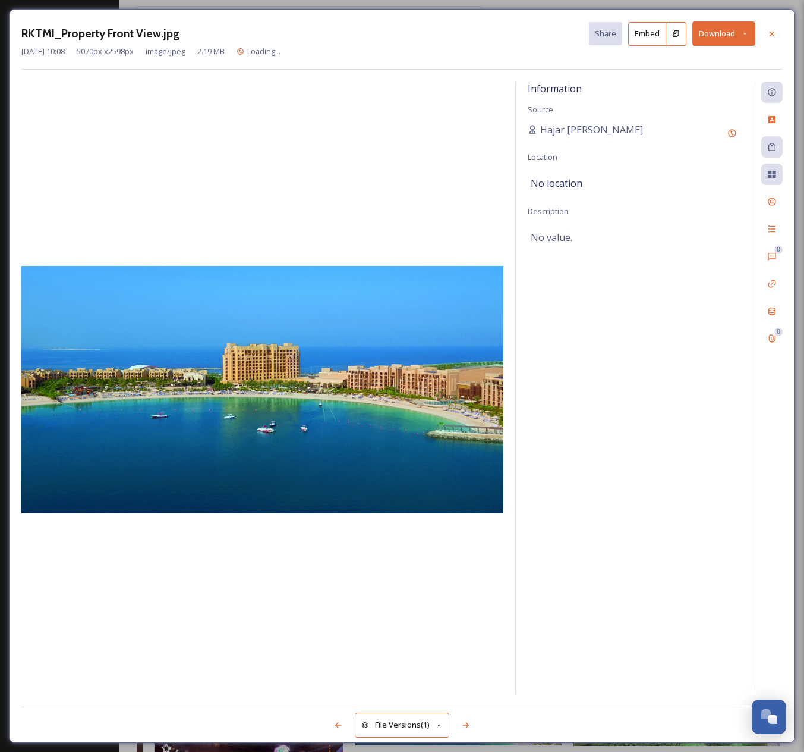
click at [747, 35] on icon at bounding box center [745, 34] width 8 height 8
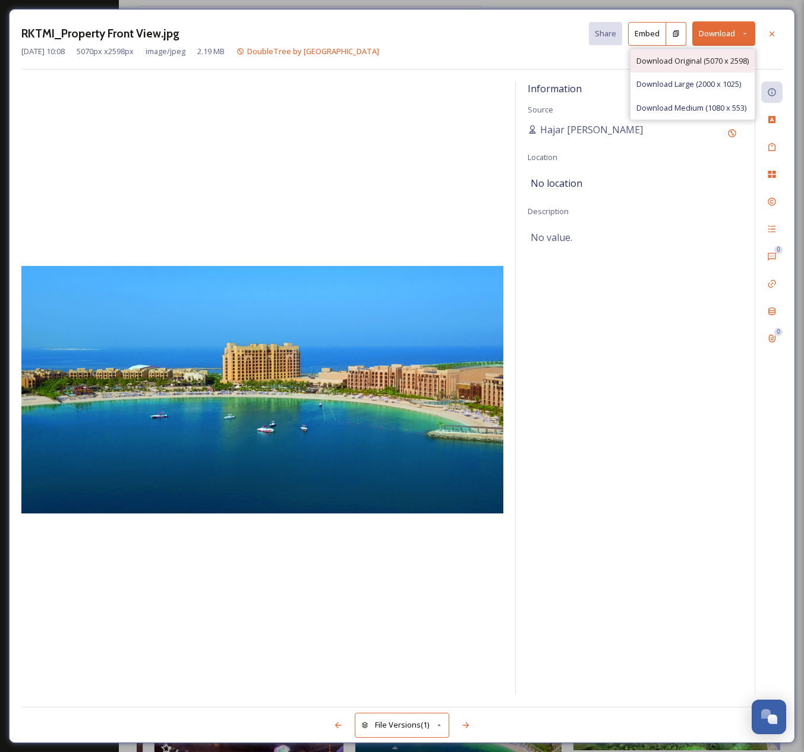
click at [722, 61] on span "Download Original (5070 x 2598)" at bounding box center [693, 60] width 112 height 11
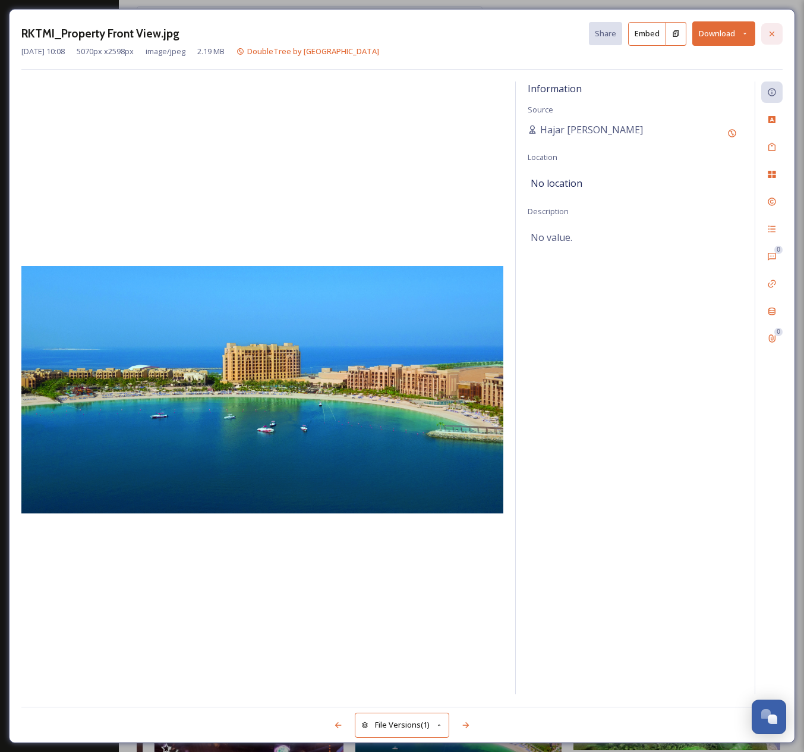
click at [770, 29] on icon at bounding box center [773, 34] width 10 height 10
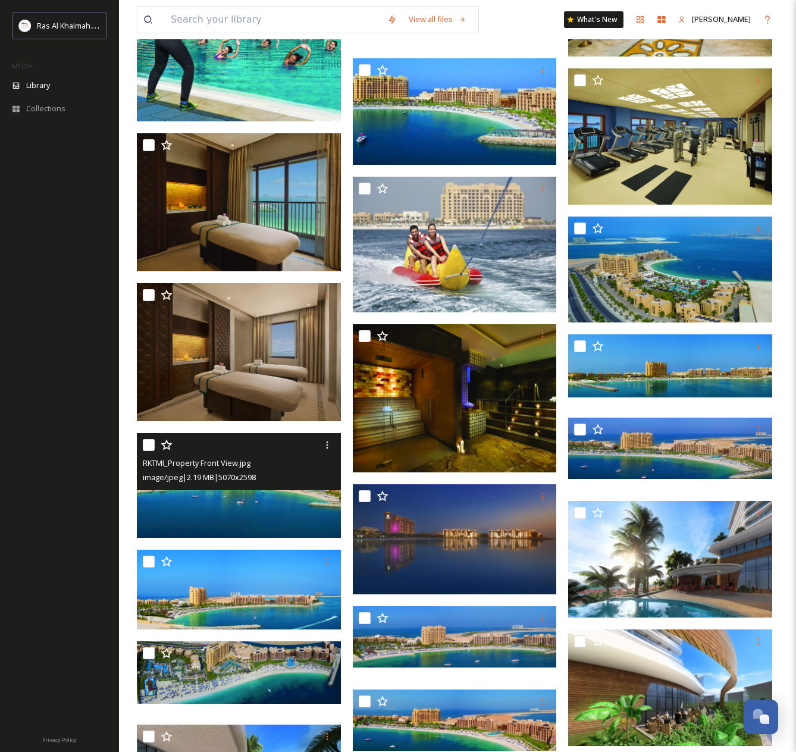
scroll to position [19011, 0]
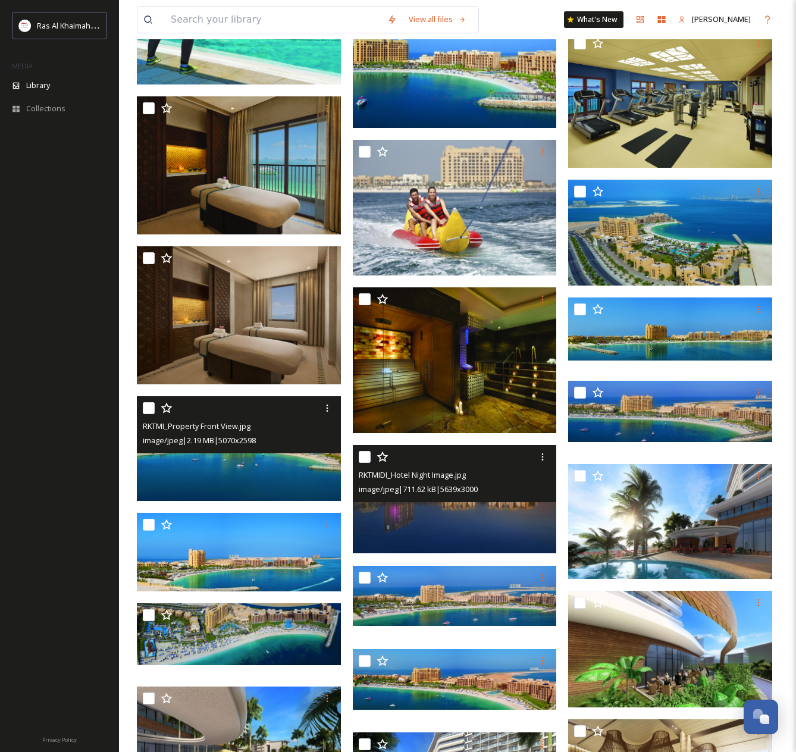
click at [481, 535] on img at bounding box center [455, 499] width 204 height 108
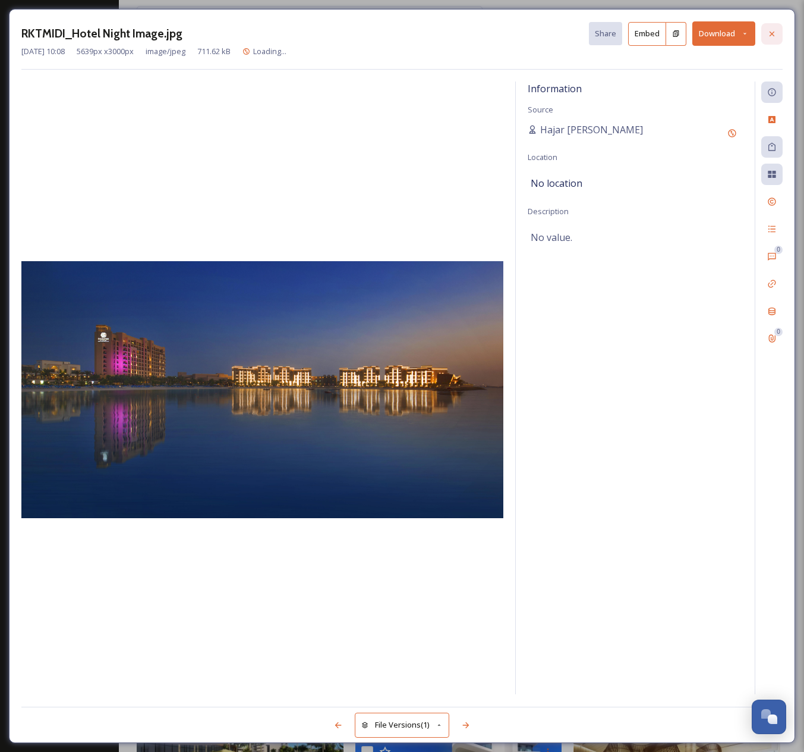
click at [772, 37] on icon at bounding box center [773, 34] width 10 height 10
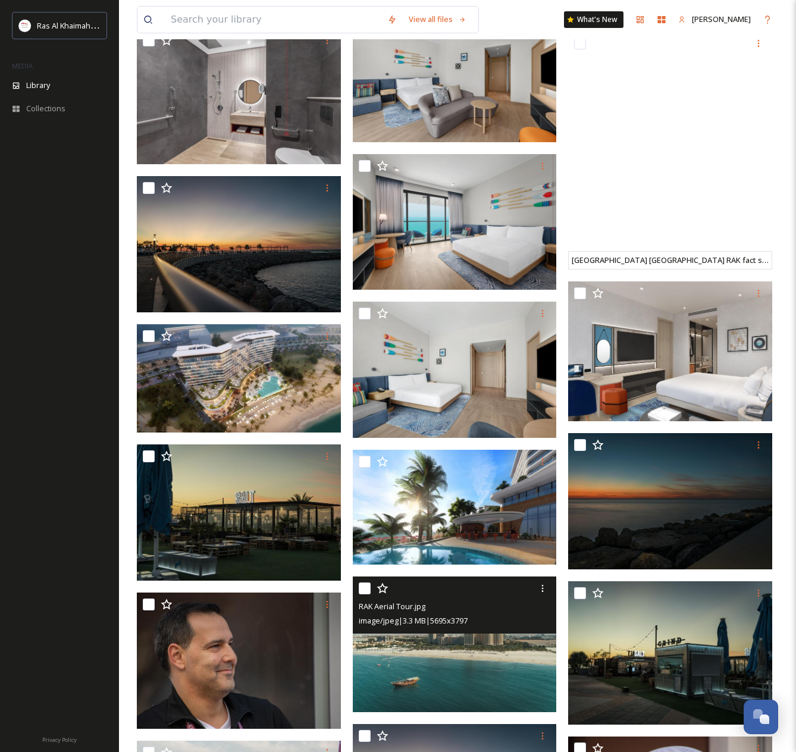
scroll to position [22514, 0]
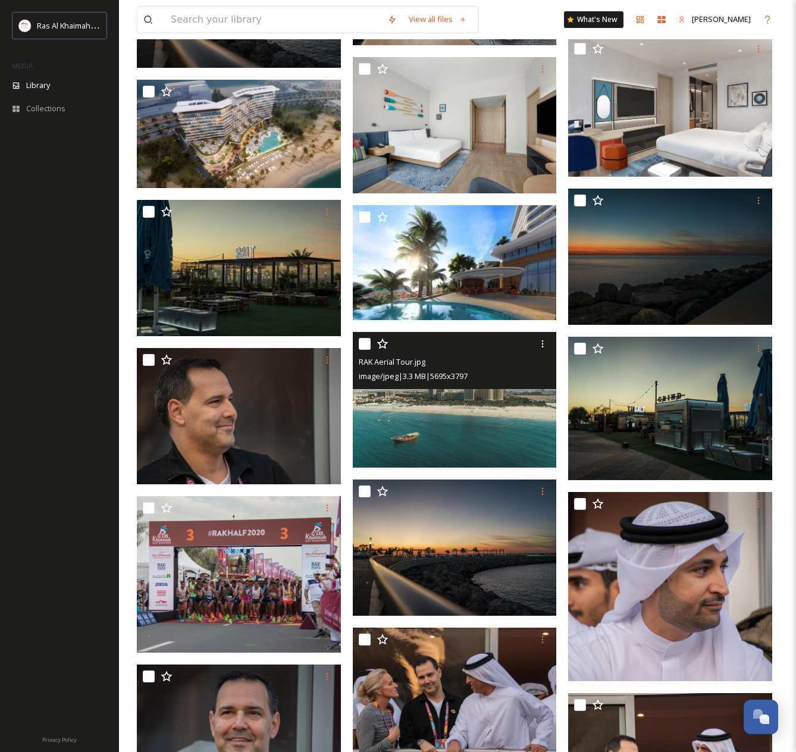
click at [493, 425] on img at bounding box center [455, 400] width 204 height 136
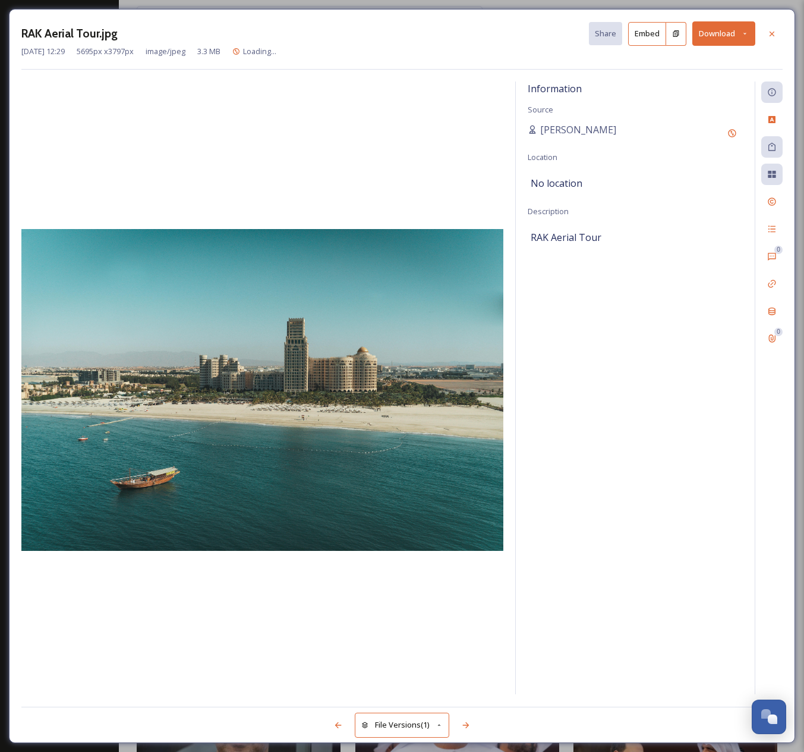
click at [726, 38] on button "Download" at bounding box center [724, 33] width 63 height 24
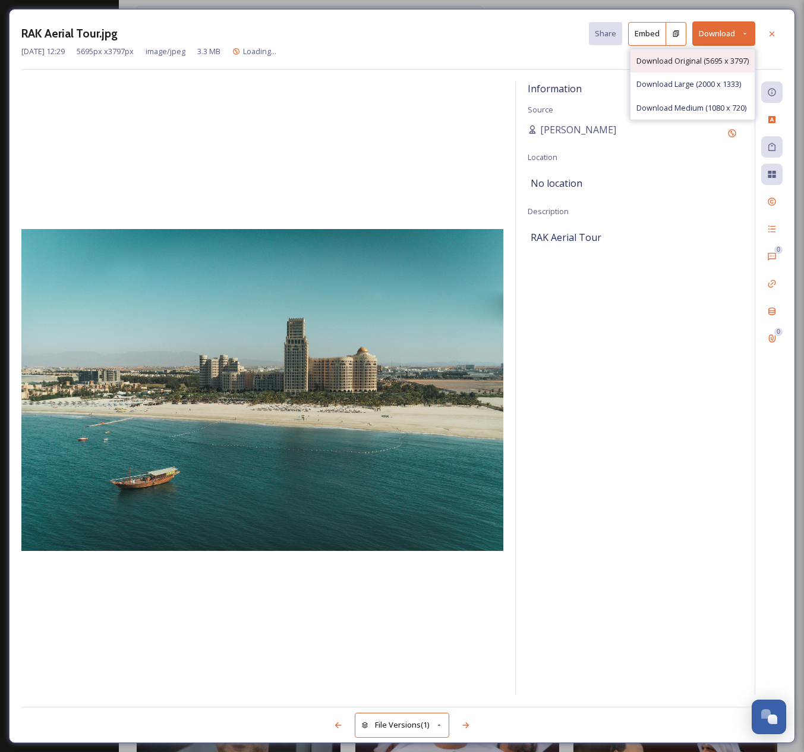
click at [716, 57] on span "Download Original (5695 x 3797)" at bounding box center [693, 60] width 112 height 11
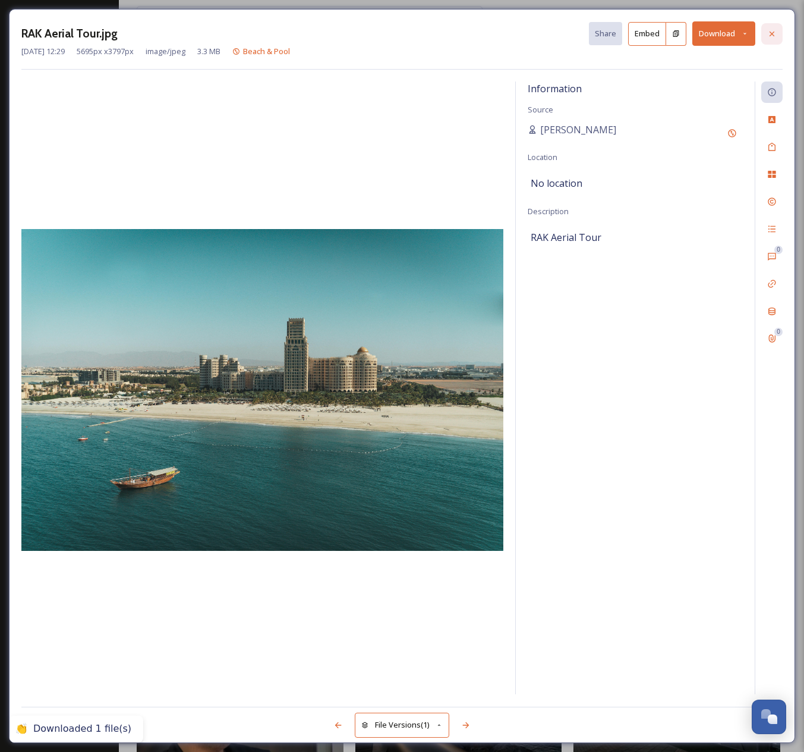
click at [775, 34] on icon at bounding box center [773, 34] width 10 height 10
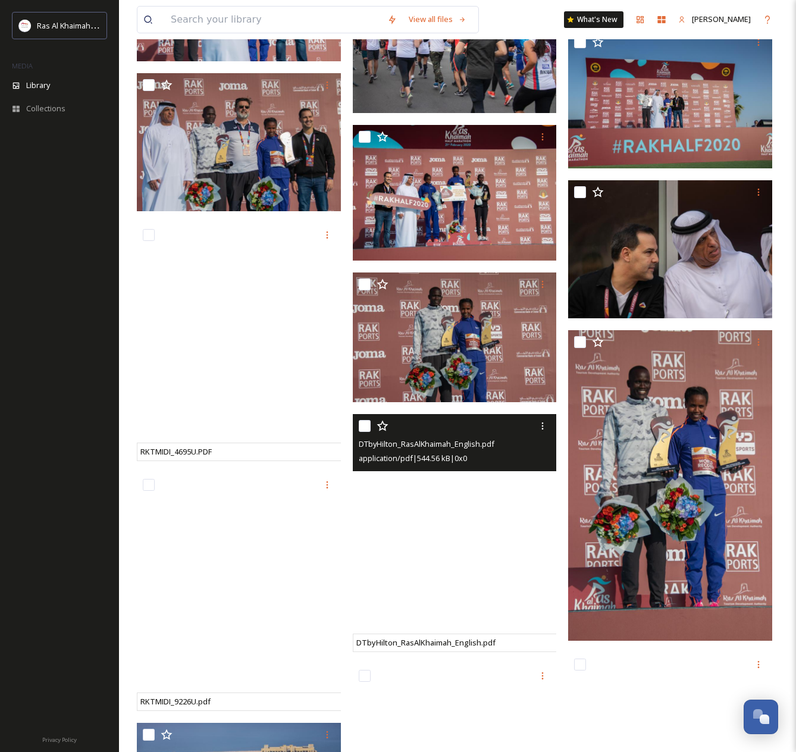
scroll to position [25978, 0]
